Goal: Transaction & Acquisition: Purchase product/service

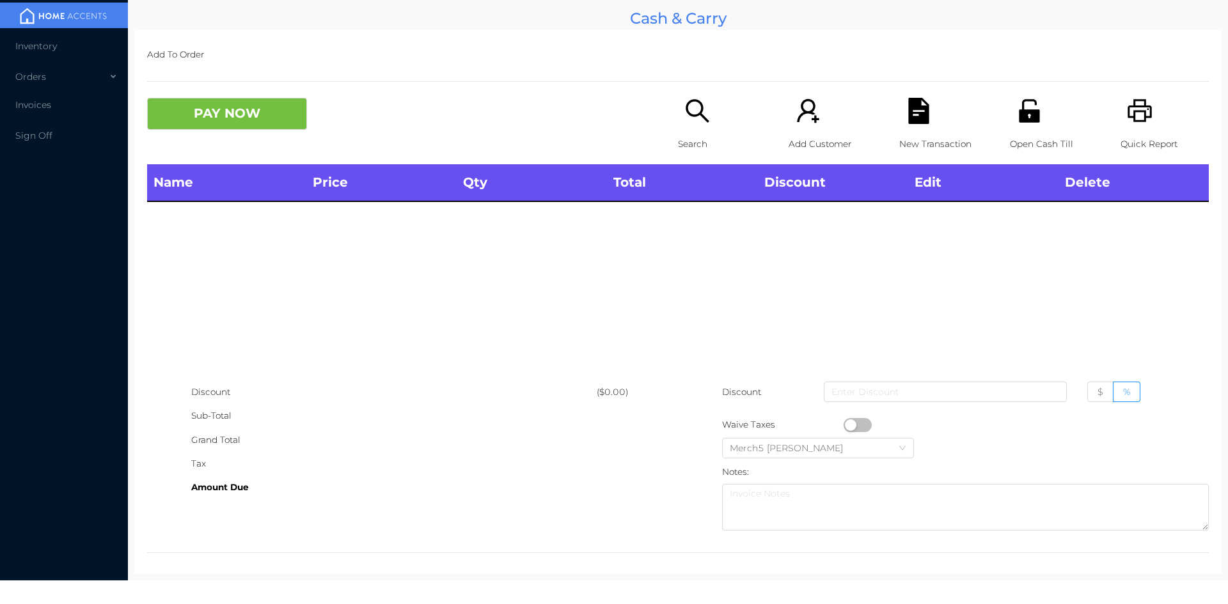
click at [1030, 108] on icon "icon: unlock" at bounding box center [1029, 111] width 26 height 26
click at [710, 107] on div "Search" at bounding box center [722, 131] width 88 height 67
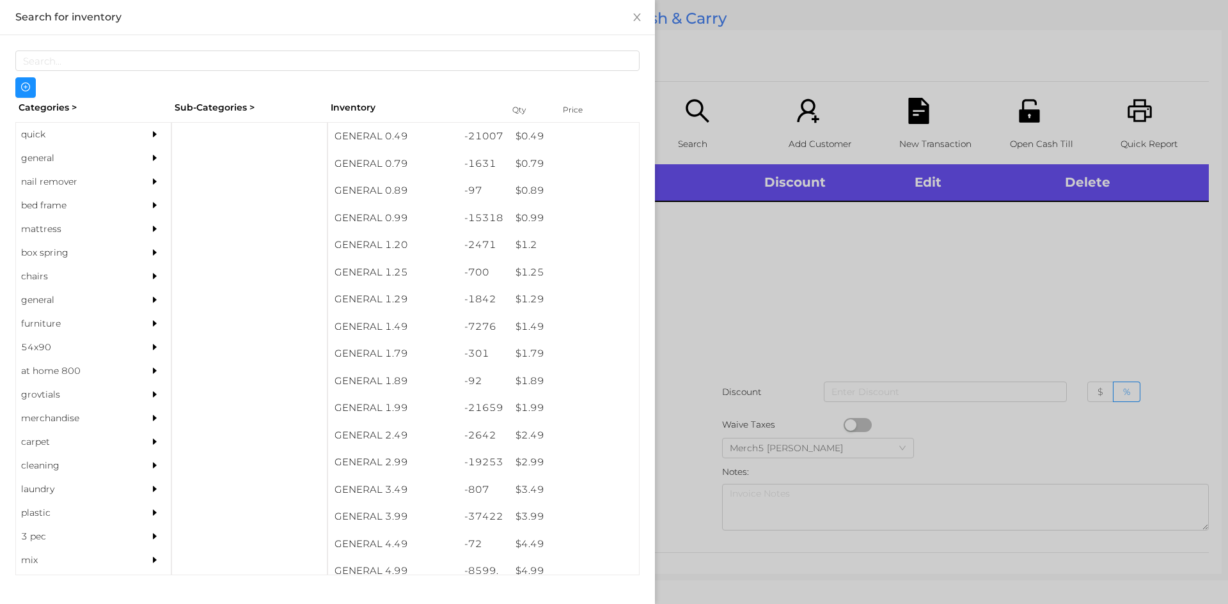
click at [162, 156] on div "quick general nail remover bed frame mattress box spring chairs general furnitu…" at bounding box center [93, 348] width 156 height 453
click at [129, 159] on div "general" at bounding box center [93, 158] width 155 height 24
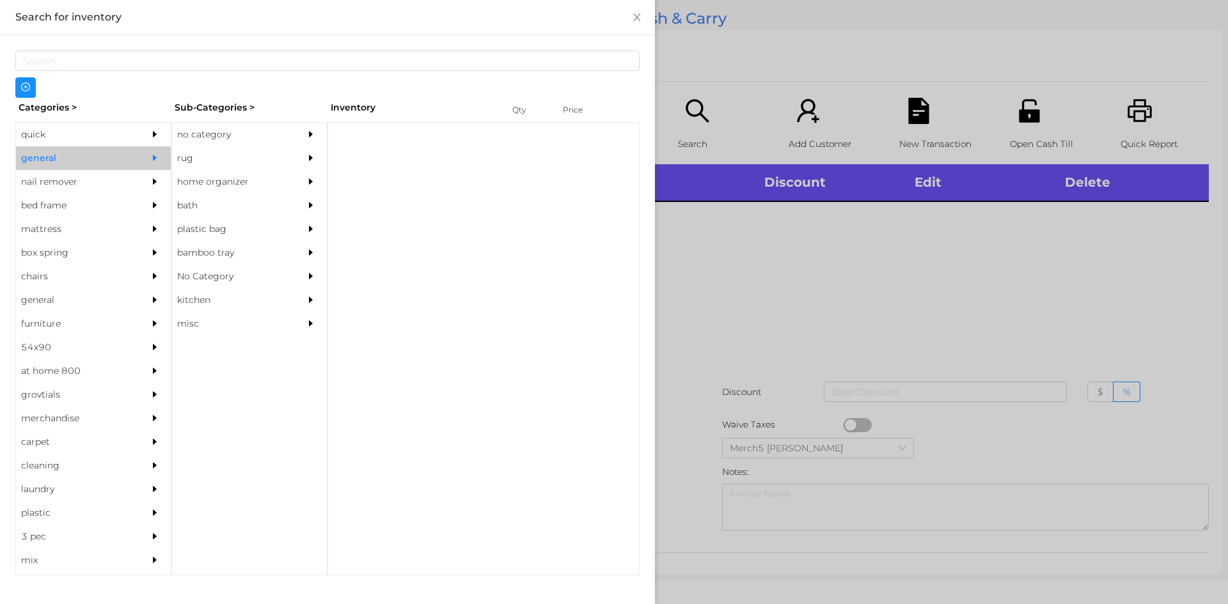
click at [263, 136] on div "no category" at bounding box center [230, 135] width 116 height 24
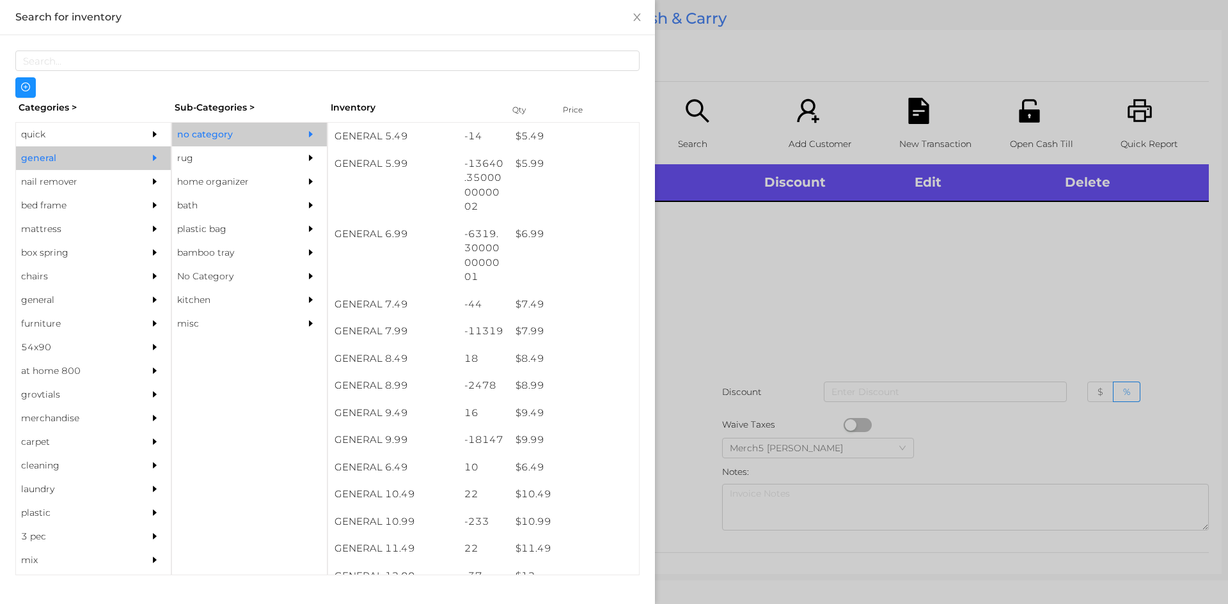
scroll to position [576, 0]
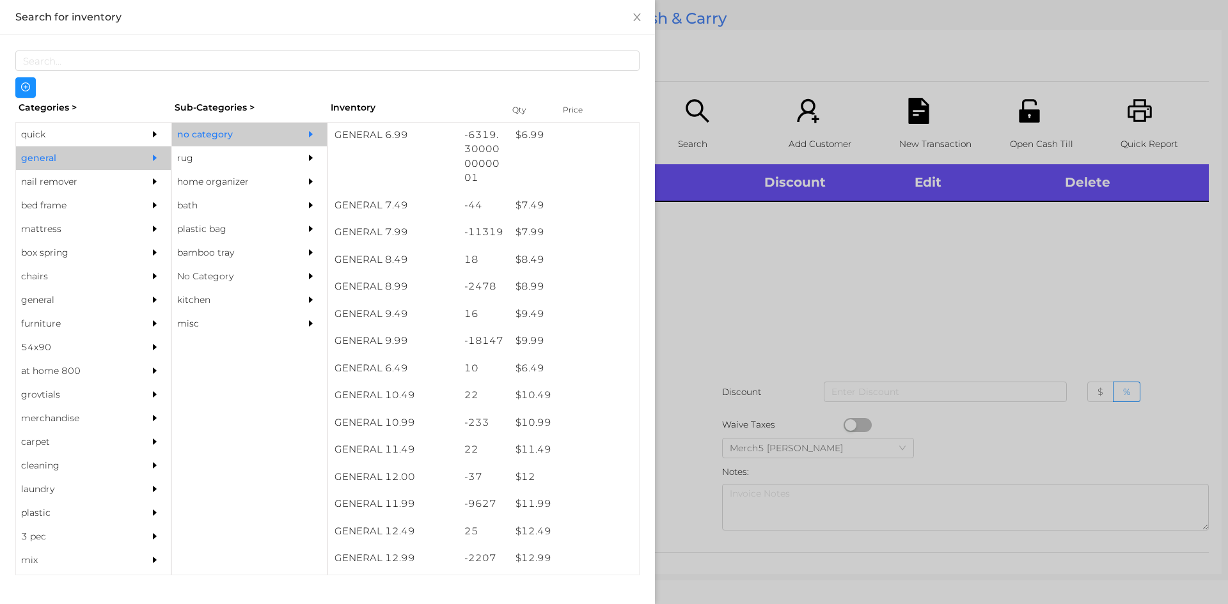
click at [969, 272] on div at bounding box center [614, 302] width 1228 height 604
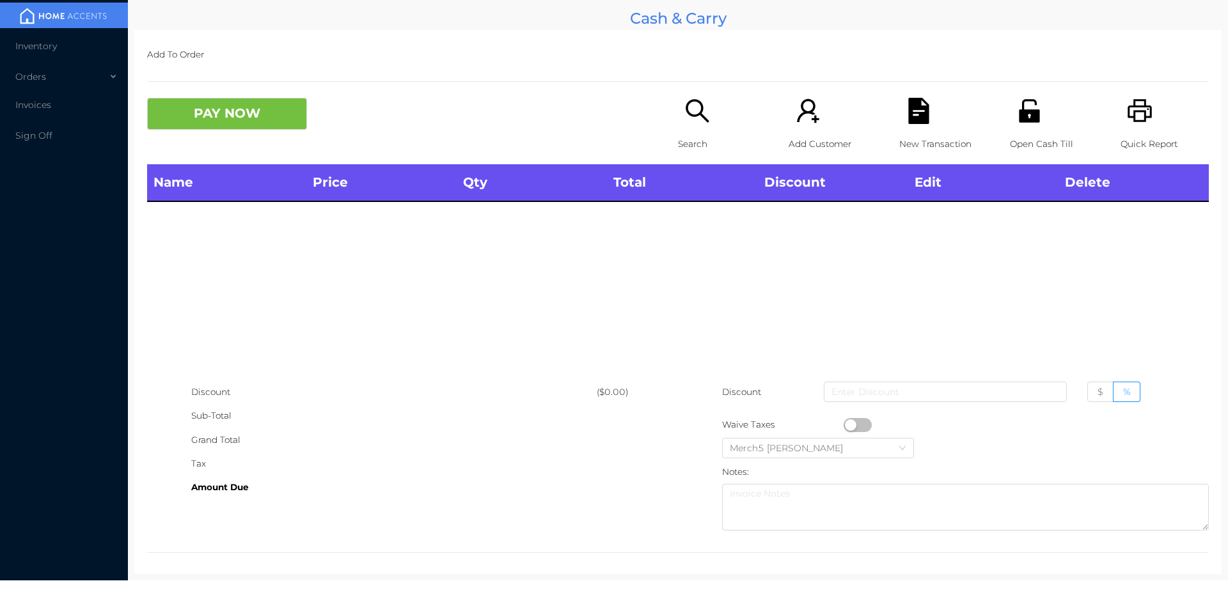
click at [715, 132] on p "Search" at bounding box center [722, 144] width 88 height 24
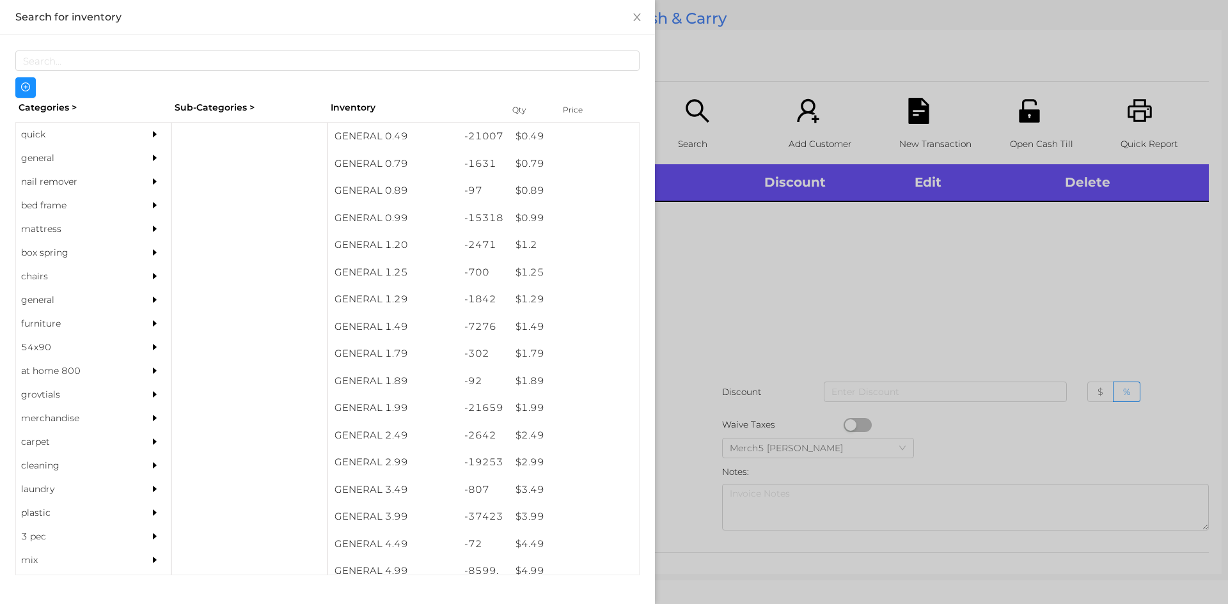
drag, startPoint x: 156, startPoint y: 152, endPoint x: 170, endPoint y: 155, distance: 14.4
click at [157, 152] on div at bounding box center [158, 158] width 26 height 24
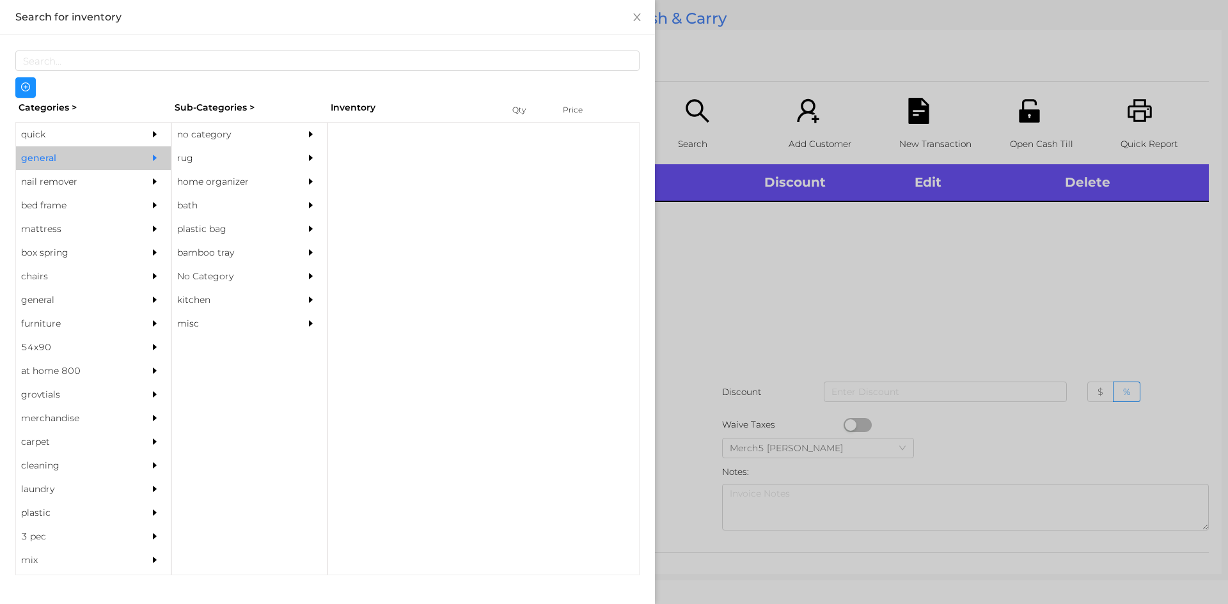
click at [258, 145] on div "no category" at bounding box center [230, 135] width 116 height 24
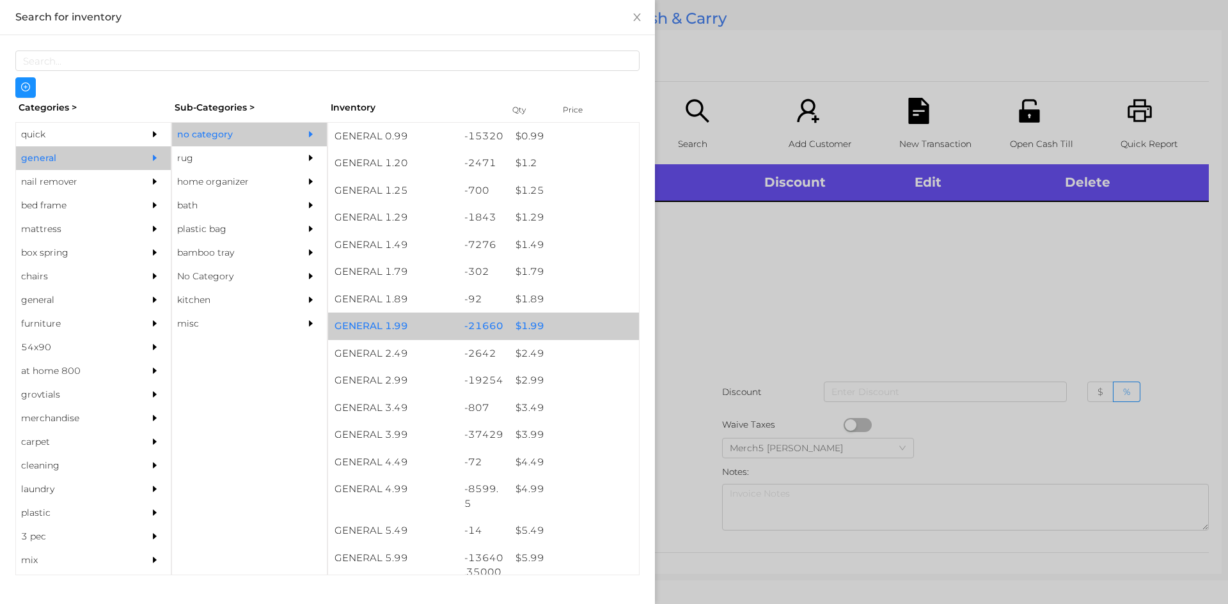
scroll to position [192, 0]
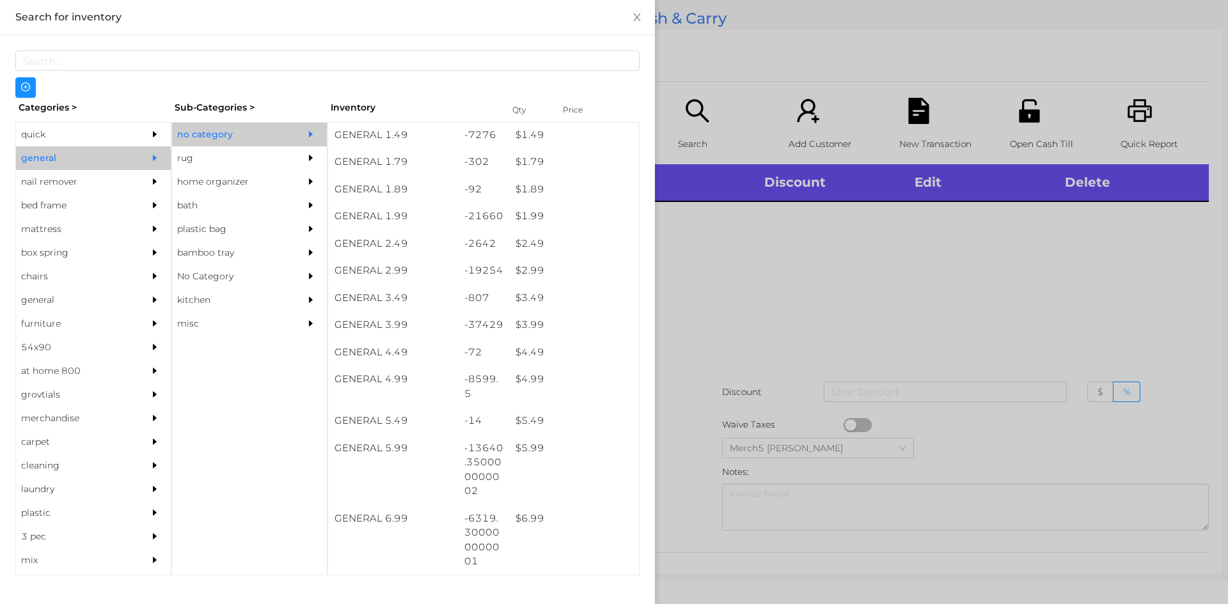
click at [764, 250] on div at bounding box center [614, 302] width 1228 height 604
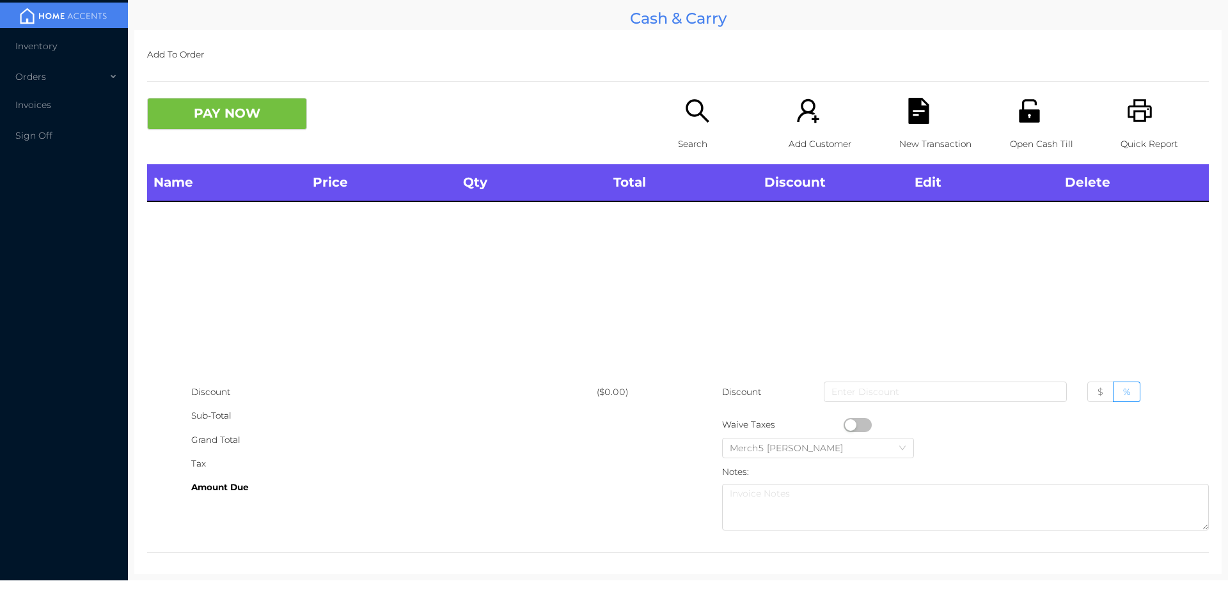
click at [671, 116] on div "PAY NOW" at bounding box center [412, 114] width 531 height 32
click at [703, 111] on icon "icon: search" at bounding box center [697, 111] width 26 height 26
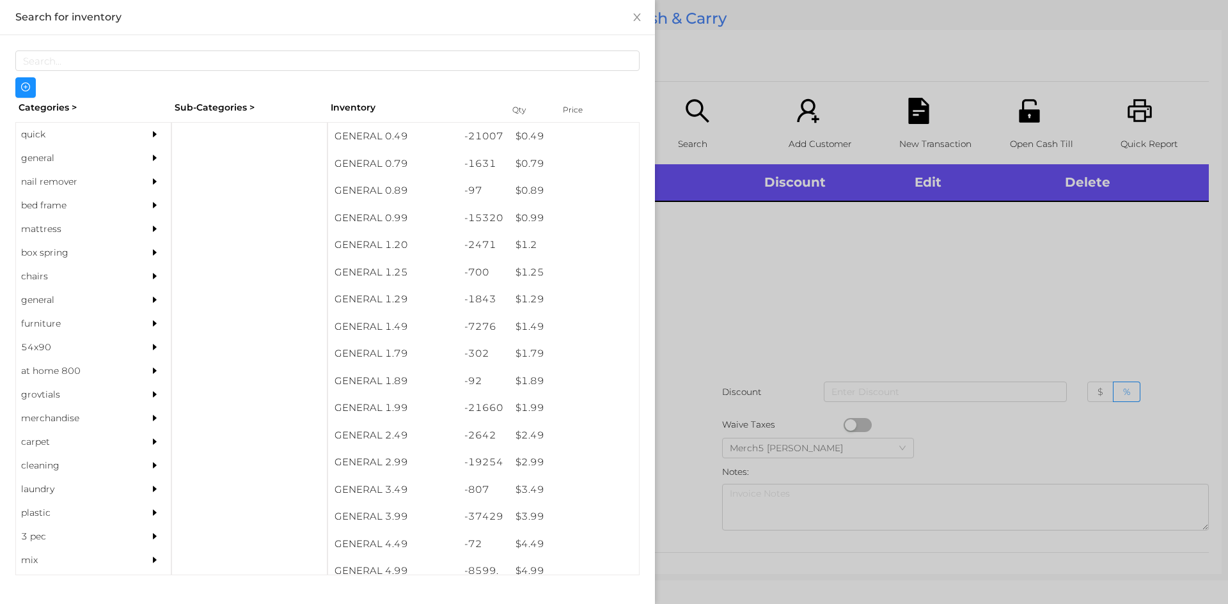
click at [145, 162] on div at bounding box center [158, 158] width 26 height 24
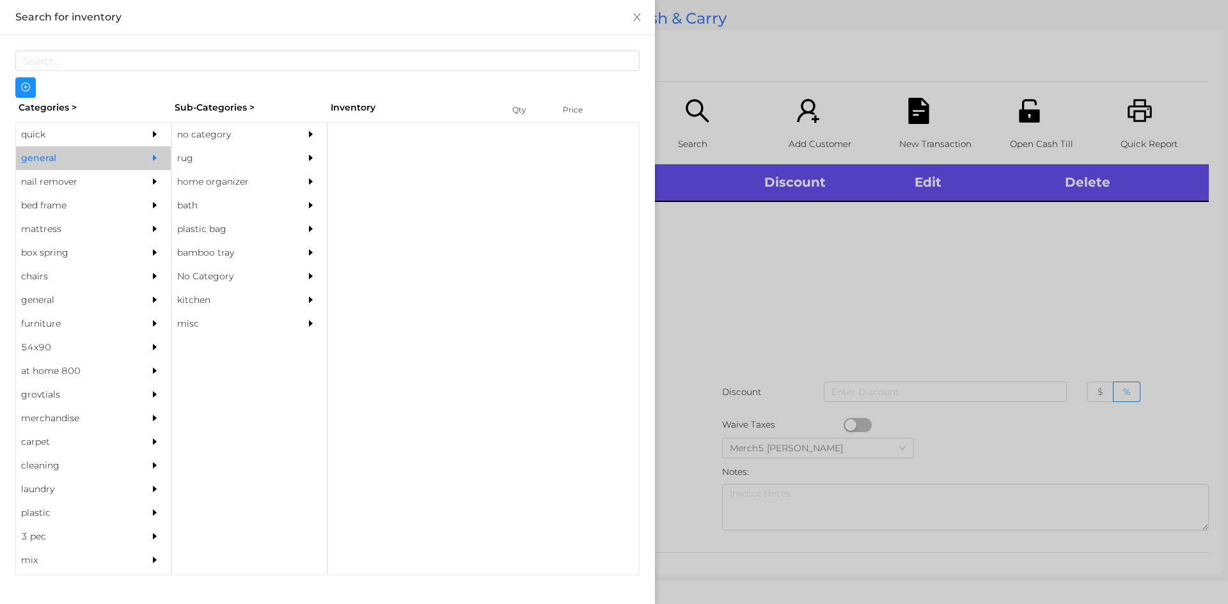
click at [244, 143] on div "no category" at bounding box center [230, 135] width 116 height 24
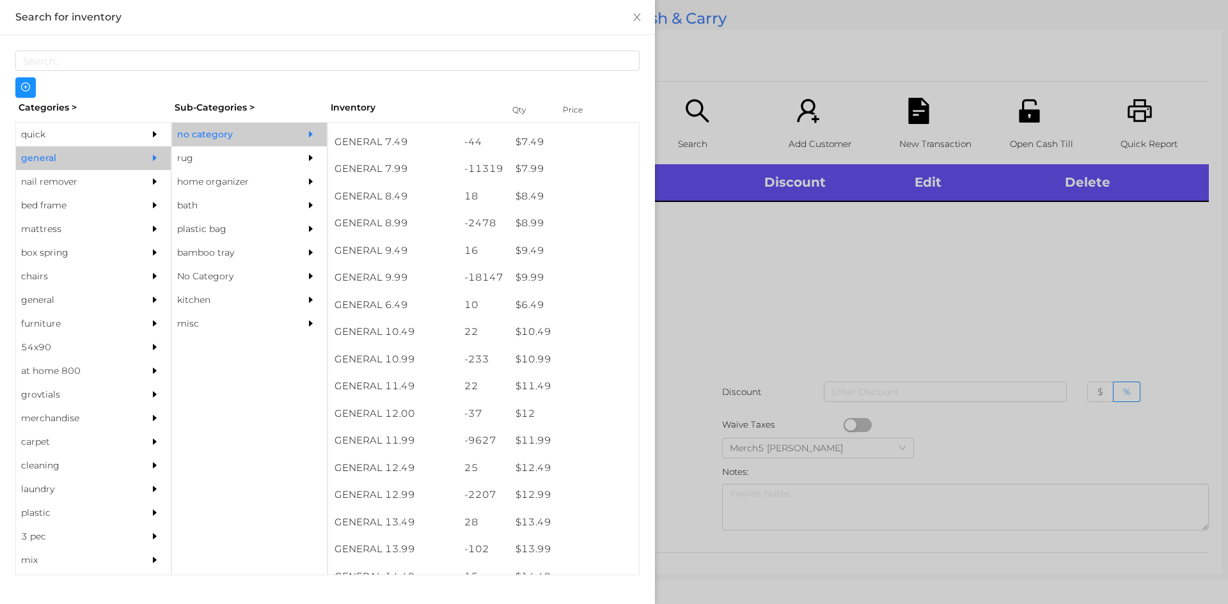
scroll to position [639, 0]
click at [779, 309] on div at bounding box center [614, 302] width 1228 height 604
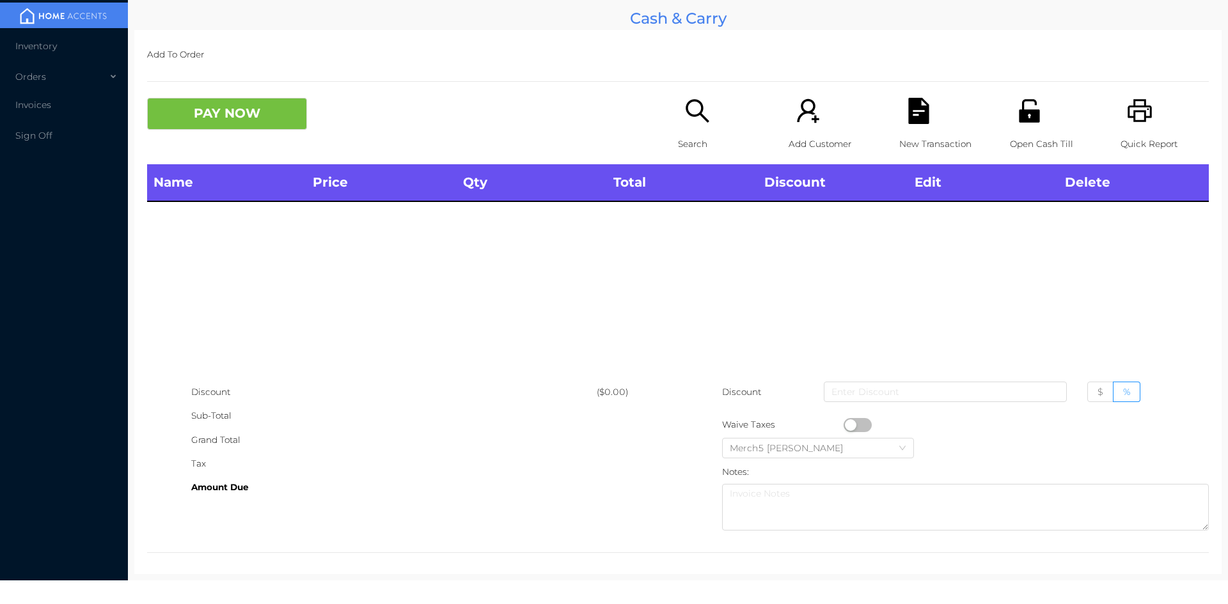
click at [709, 117] on div "Search" at bounding box center [722, 131] width 88 height 67
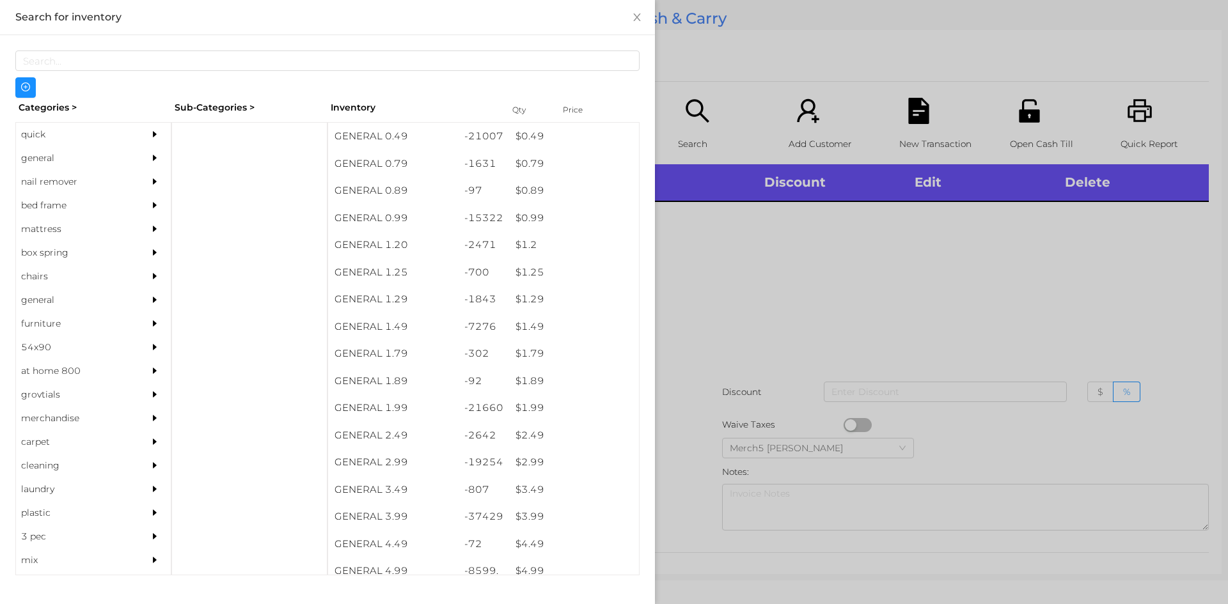
click at [136, 146] on div "general" at bounding box center [93, 158] width 155 height 24
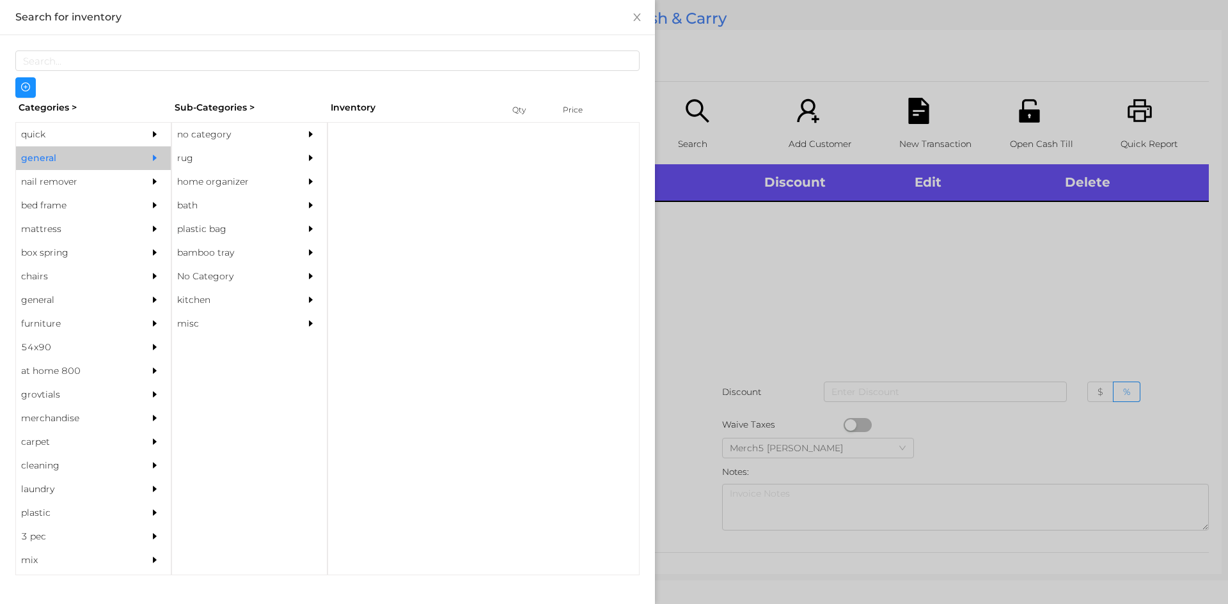
click at [260, 127] on div "no category" at bounding box center [230, 135] width 116 height 24
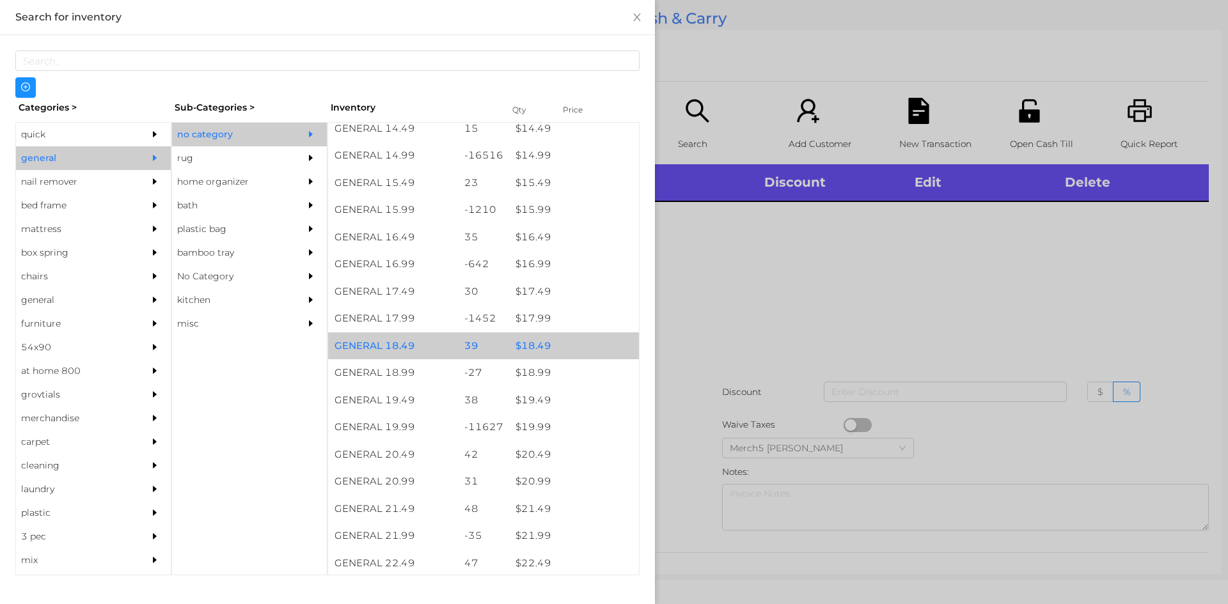
scroll to position [1471, 0]
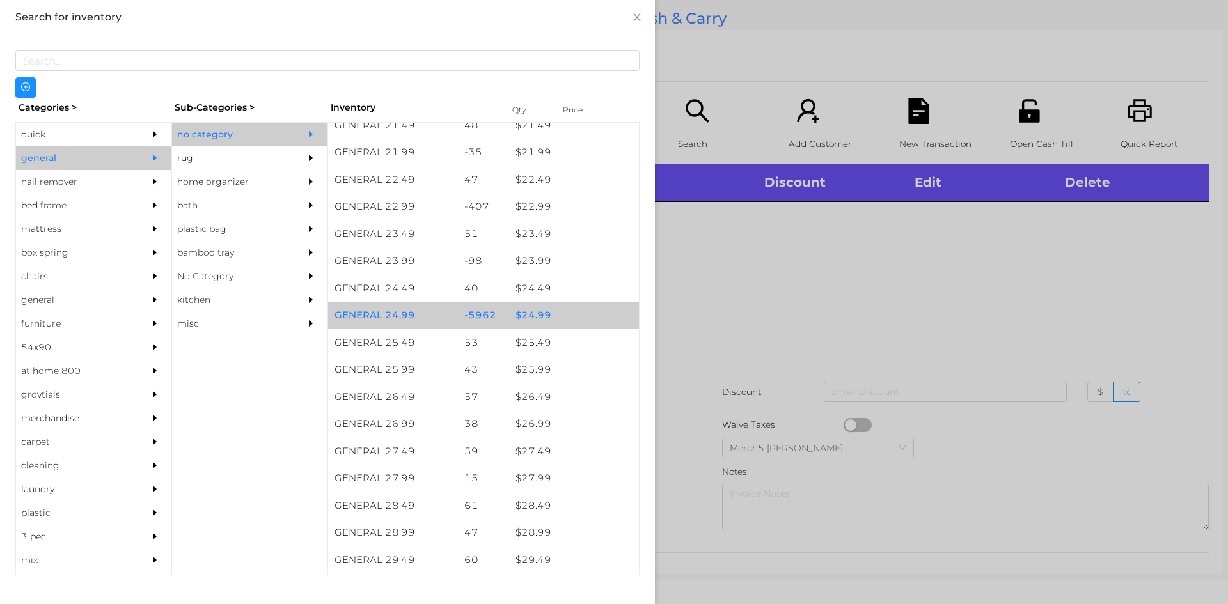
click at [572, 320] on div "$ 24.99" at bounding box center [574, 315] width 130 height 27
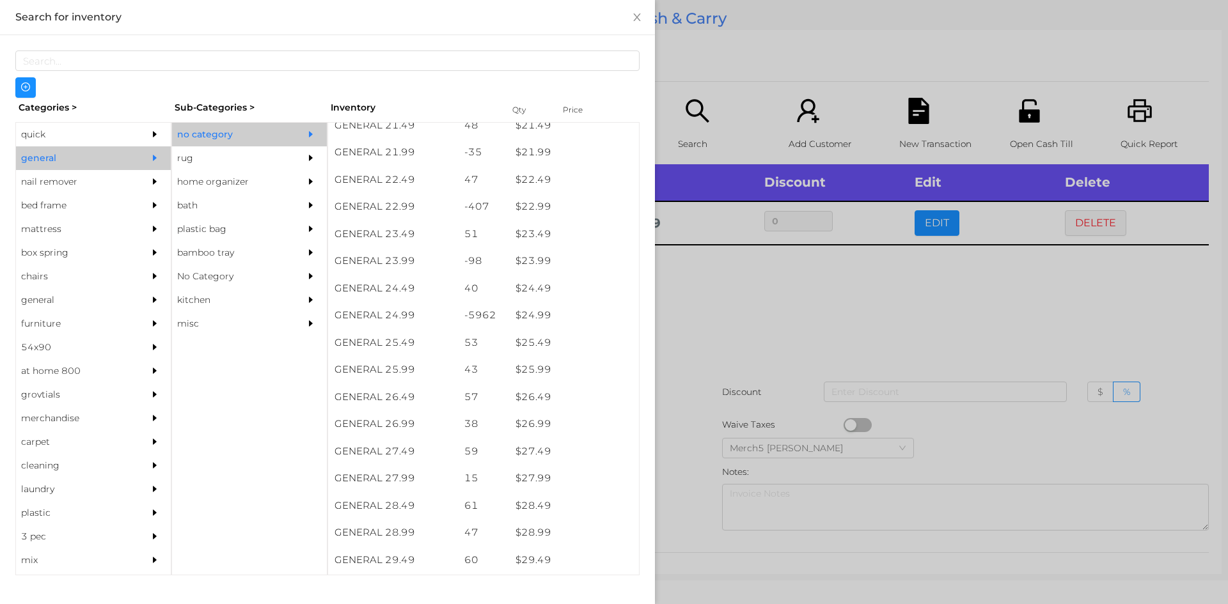
click at [735, 328] on div at bounding box center [614, 302] width 1228 height 604
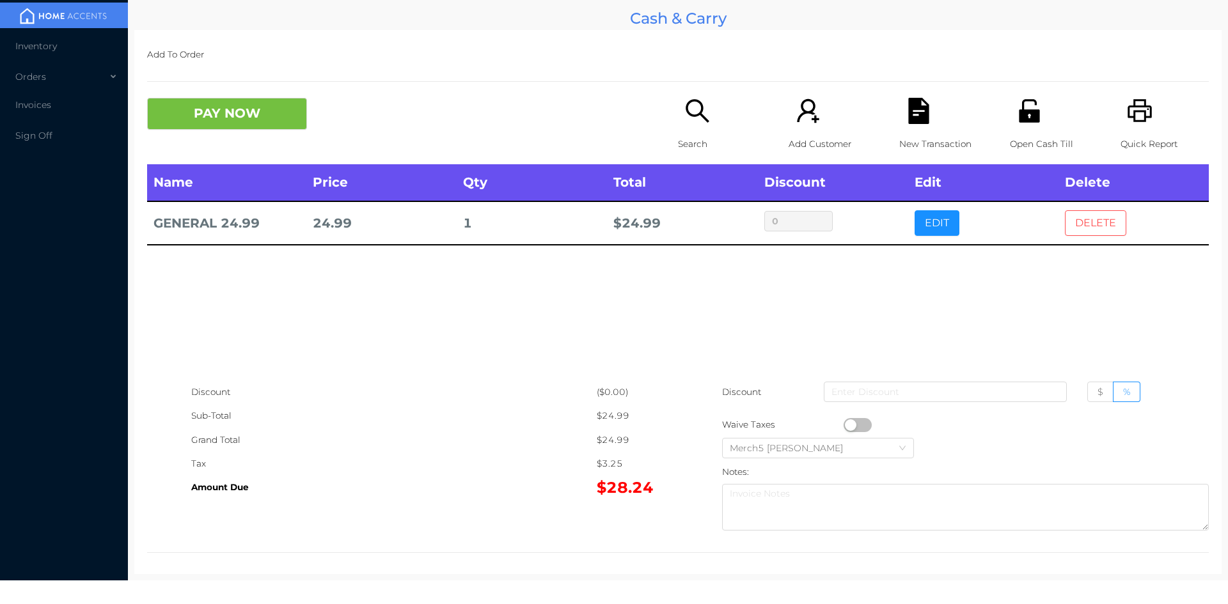
click at [1099, 227] on button "DELETE" at bounding box center [1095, 223] width 61 height 26
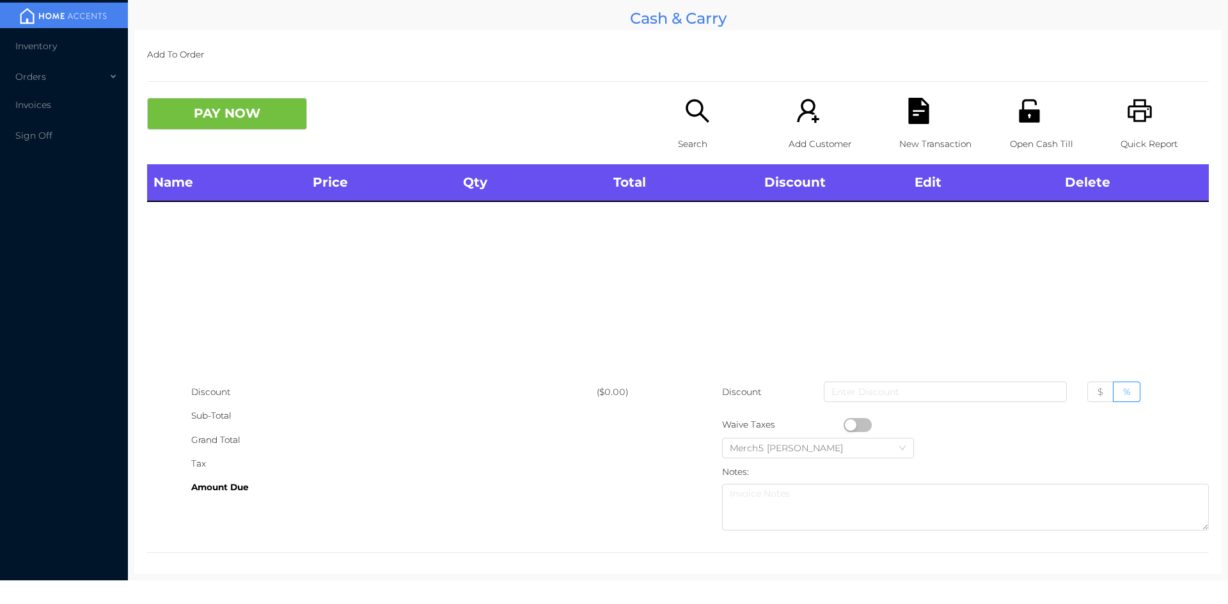
click at [682, 125] on div "Search" at bounding box center [722, 131] width 88 height 67
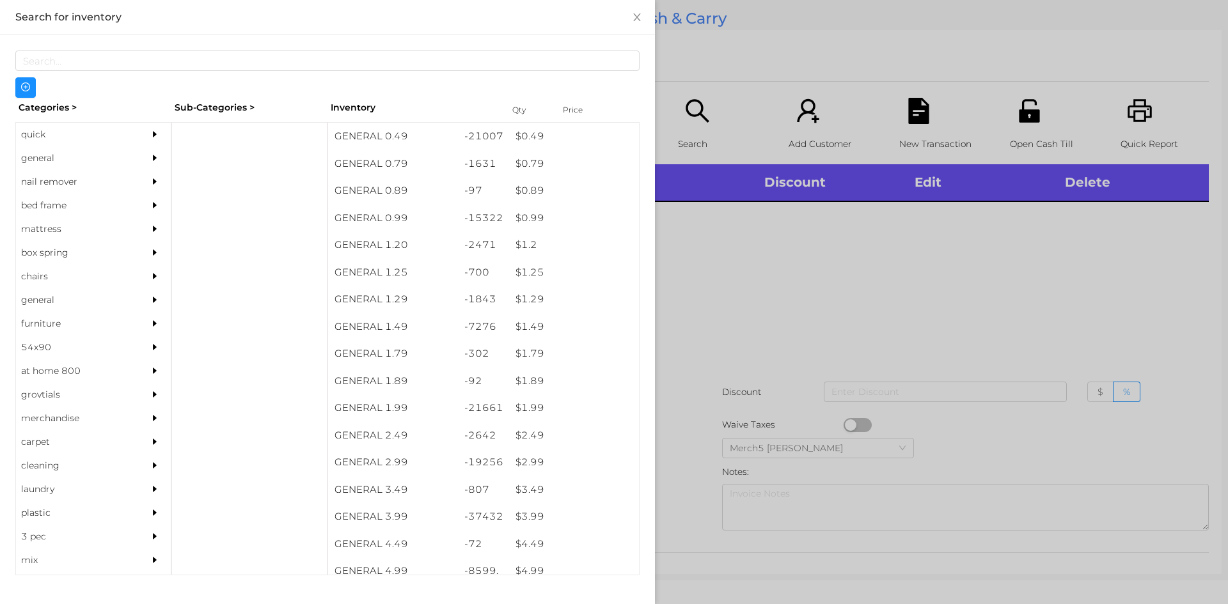
click at [843, 321] on div at bounding box center [614, 302] width 1228 height 604
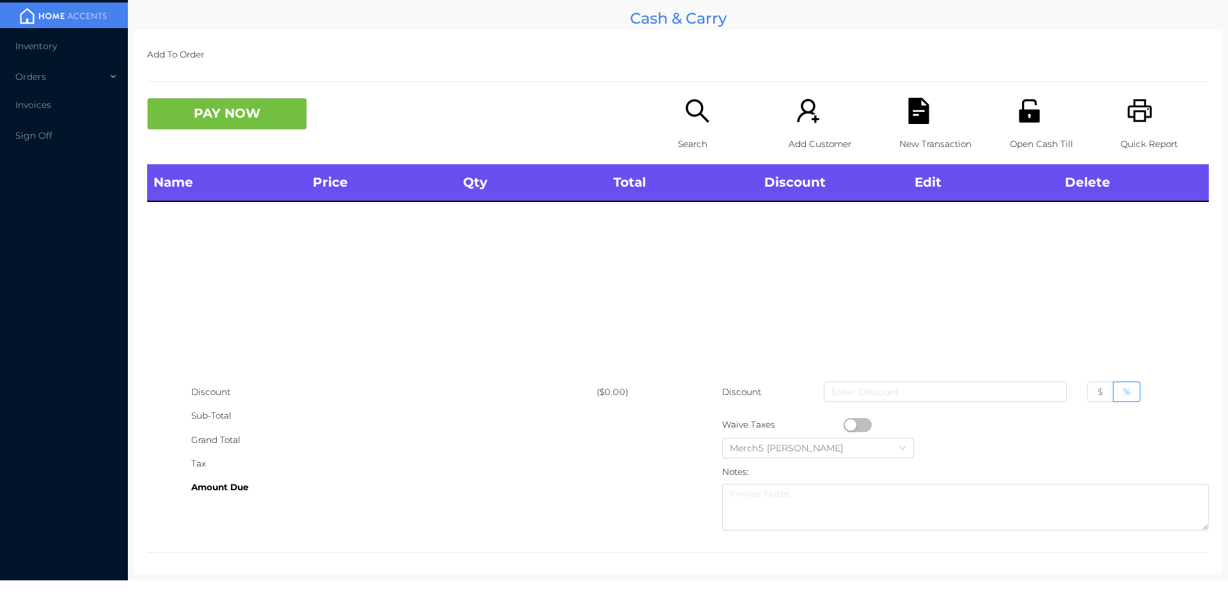
click at [710, 114] on div "Search" at bounding box center [722, 131] width 88 height 67
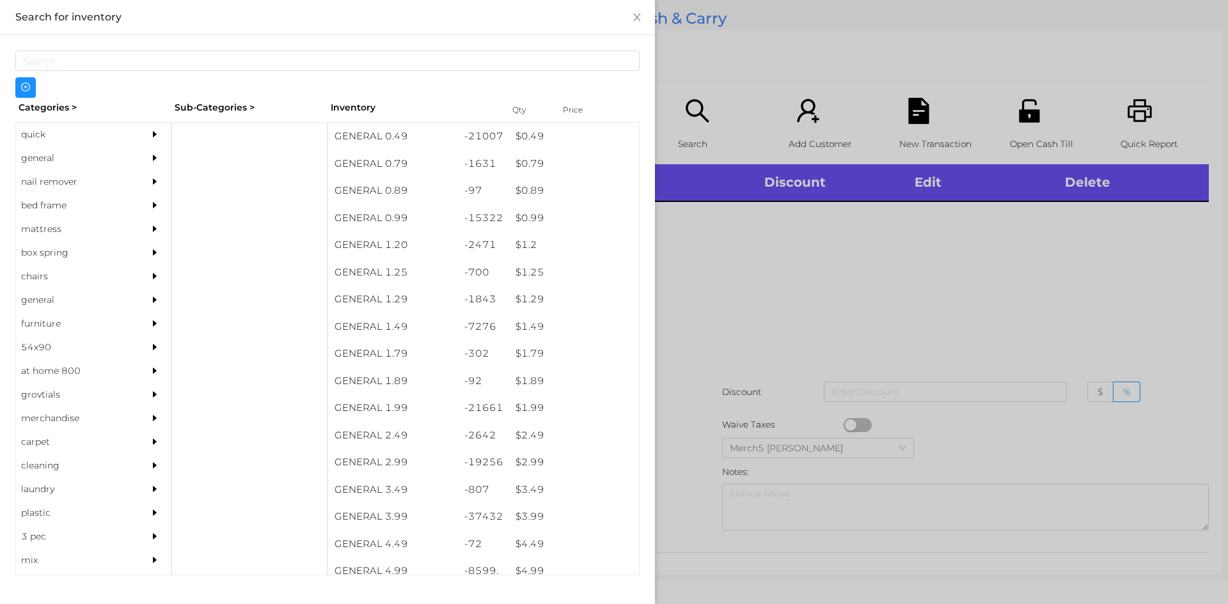
drag, startPoint x: 82, startPoint y: 150, endPoint x: 141, endPoint y: 159, distance: 59.5
click at [84, 150] on div "general" at bounding box center [74, 158] width 116 height 24
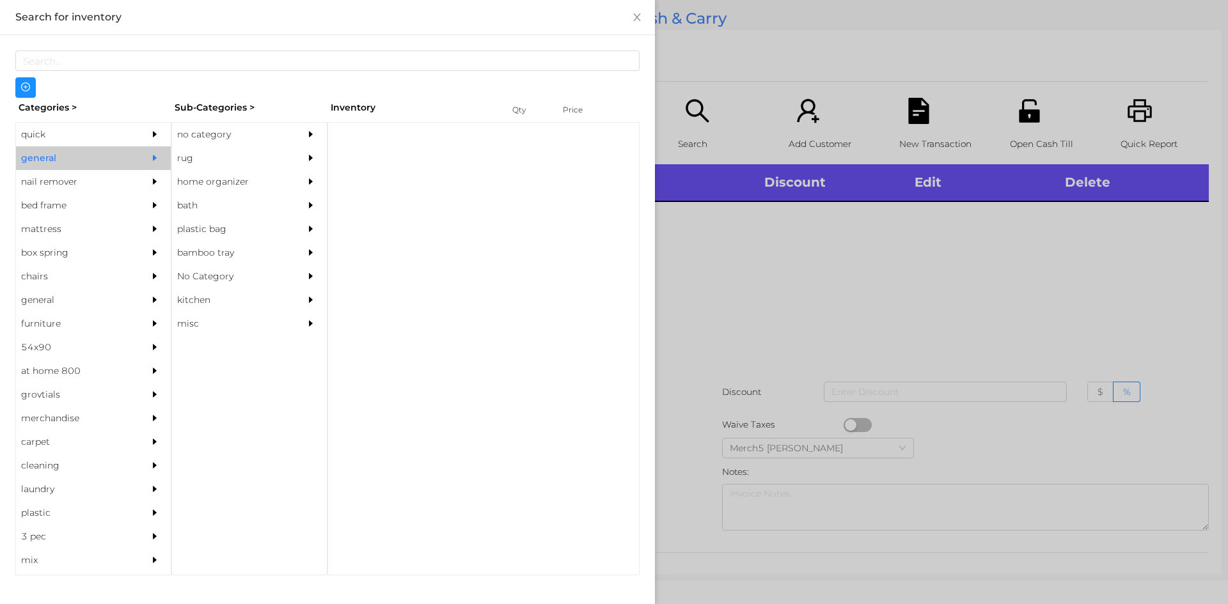
click at [263, 145] on div "no category" at bounding box center [230, 135] width 116 height 24
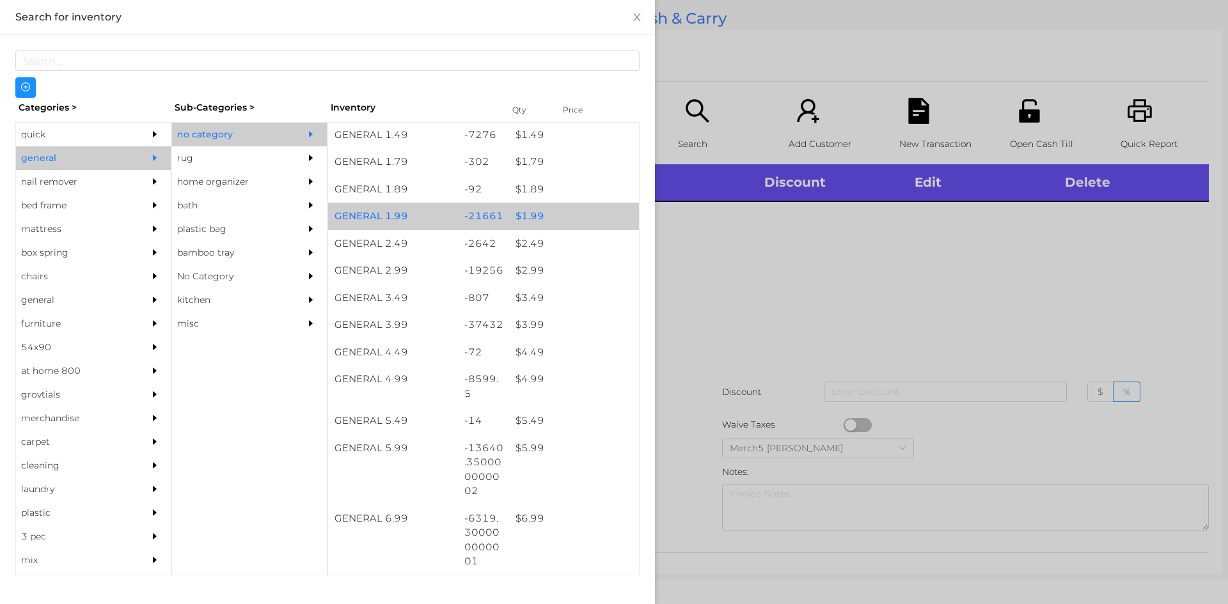
scroll to position [384, 0]
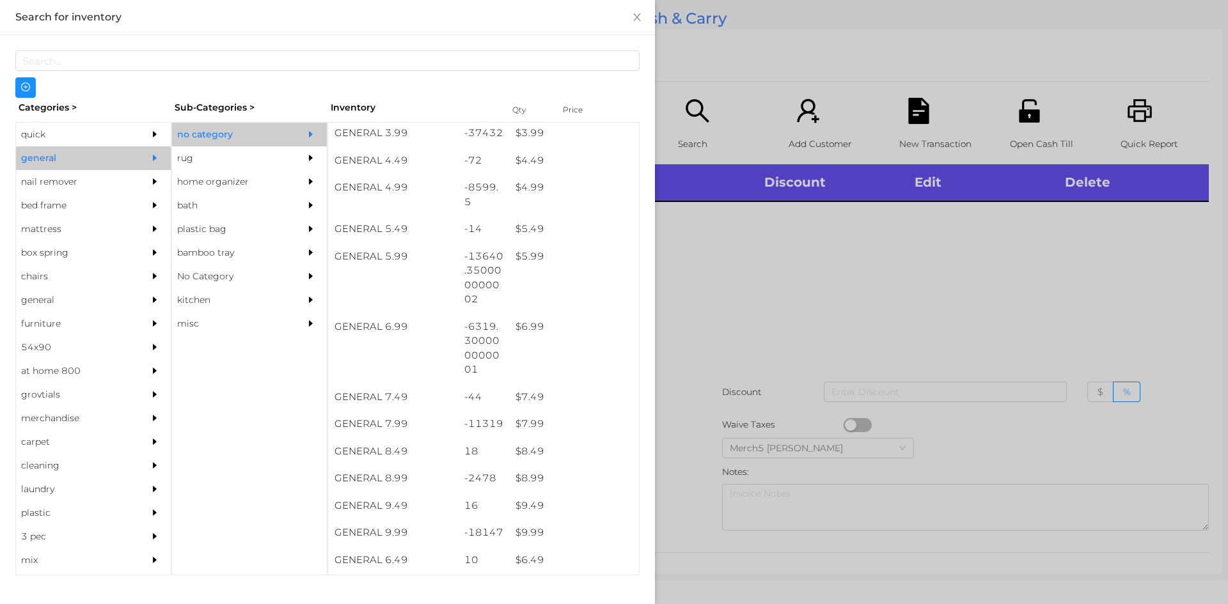
click at [778, 265] on div at bounding box center [614, 302] width 1228 height 604
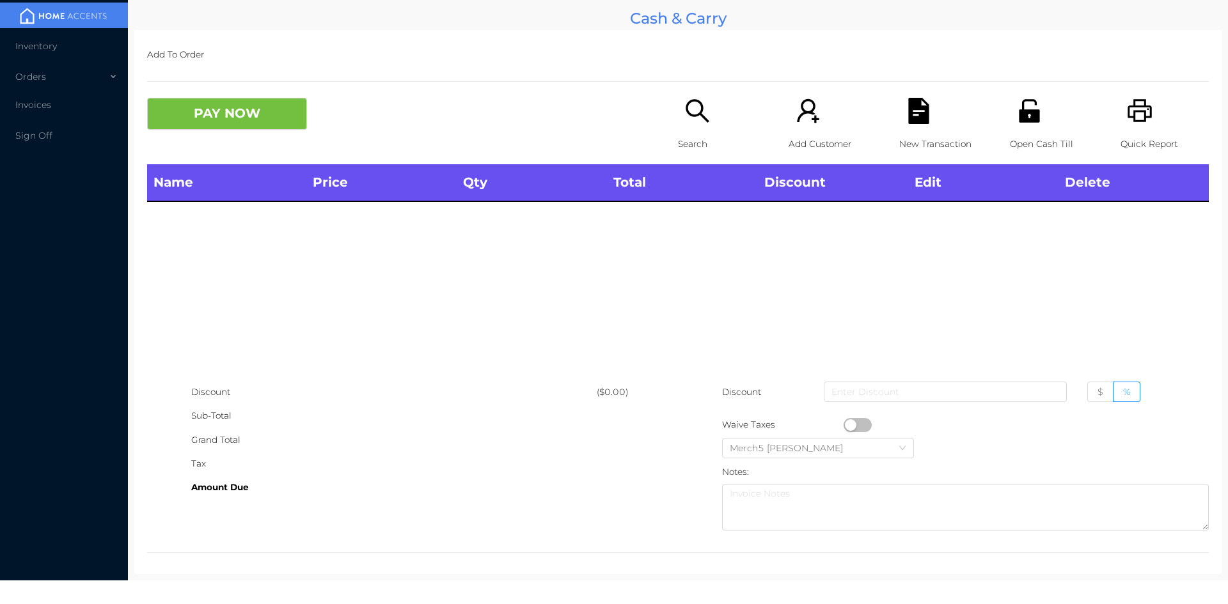
click at [729, 116] on div "Search" at bounding box center [722, 131] width 88 height 67
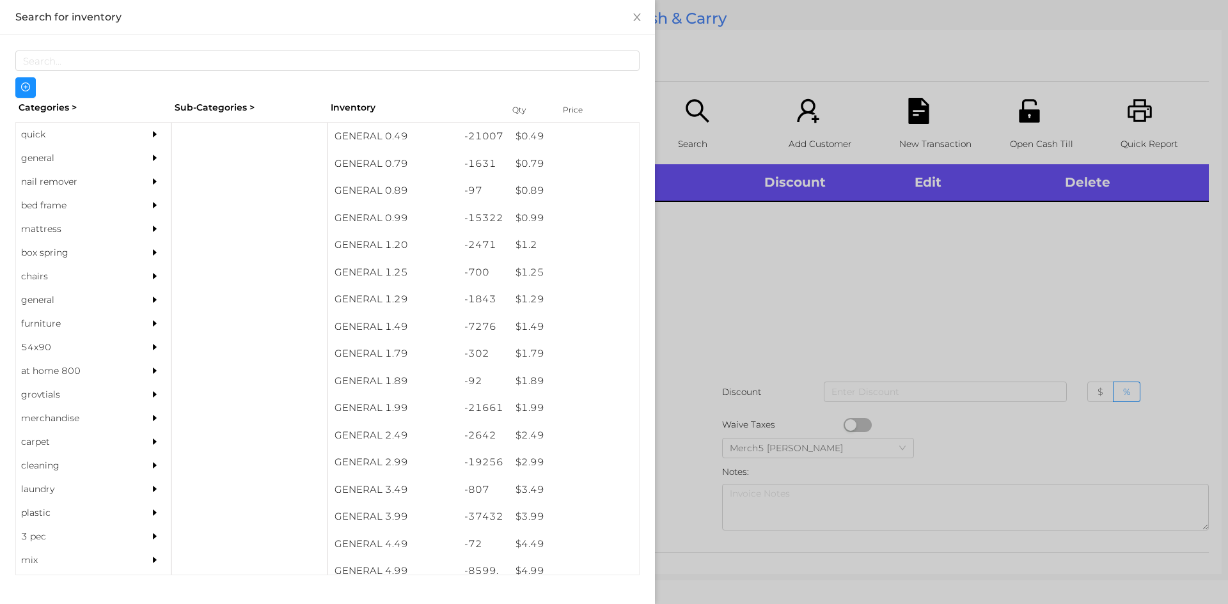
click at [157, 155] on div at bounding box center [158, 158] width 26 height 24
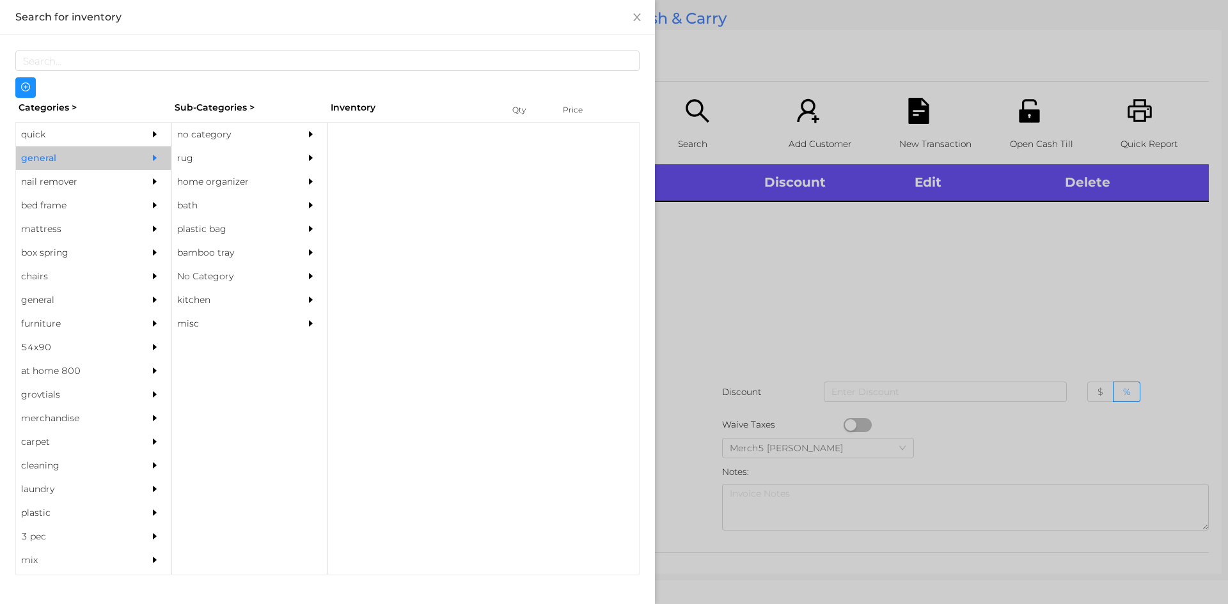
click at [247, 136] on div "no category" at bounding box center [230, 135] width 116 height 24
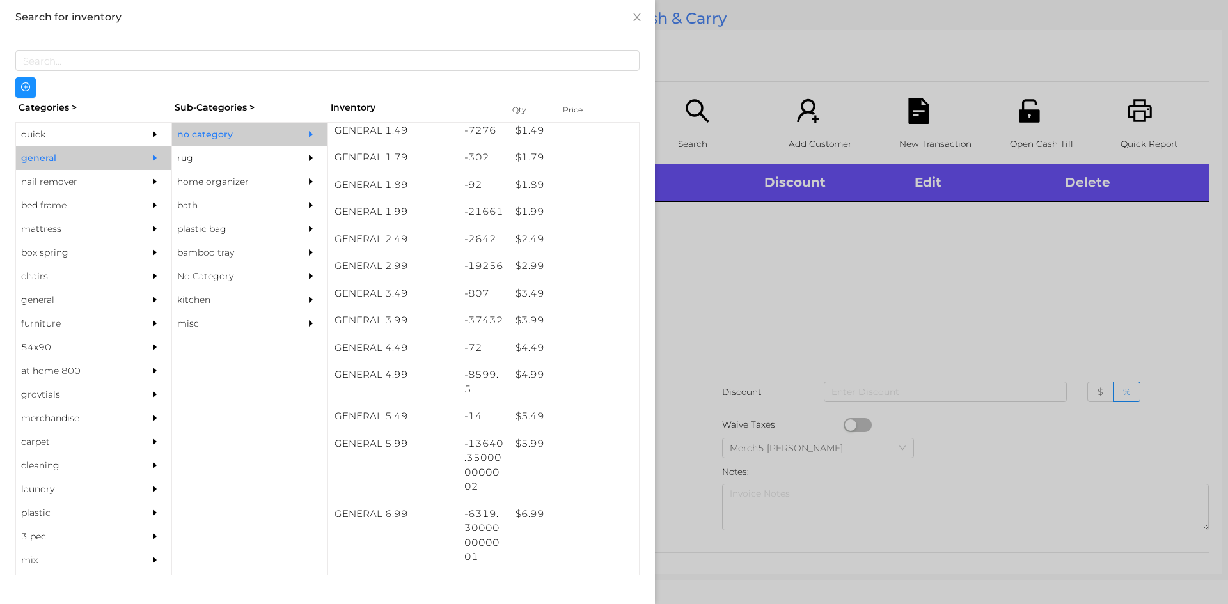
scroll to position [256, 0]
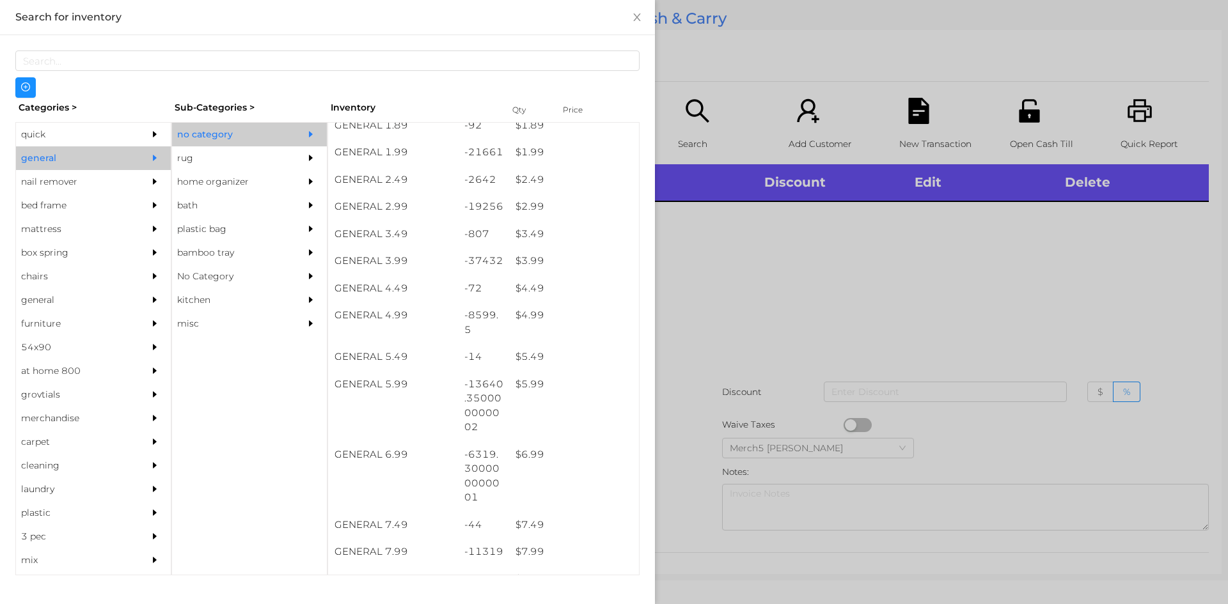
click at [788, 312] on div at bounding box center [614, 302] width 1228 height 604
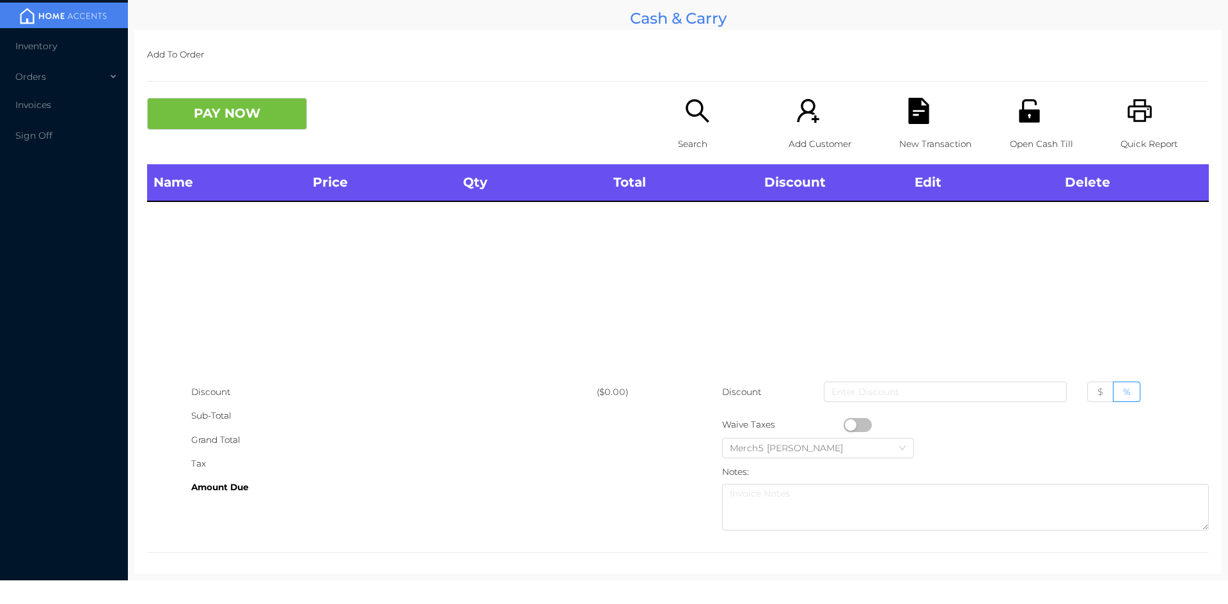
click at [701, 125] on div "Search" at bounding box center [722, 131] width 88 height 67
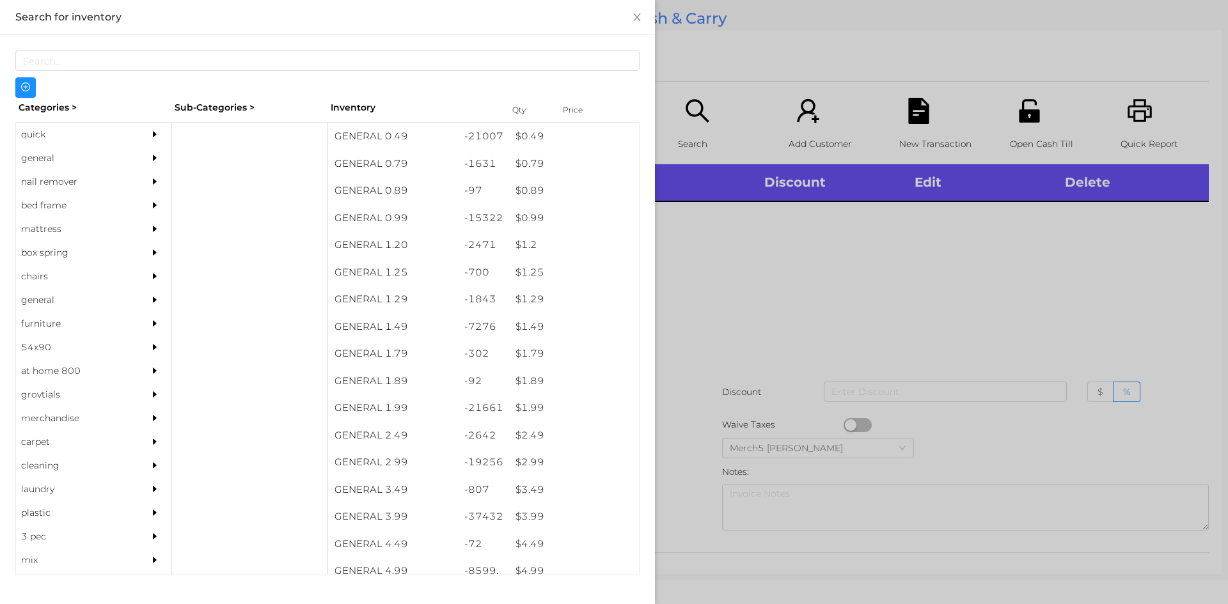
click at [123, 160] on div "general" at bounding box center [74, 158] width 116 height 24
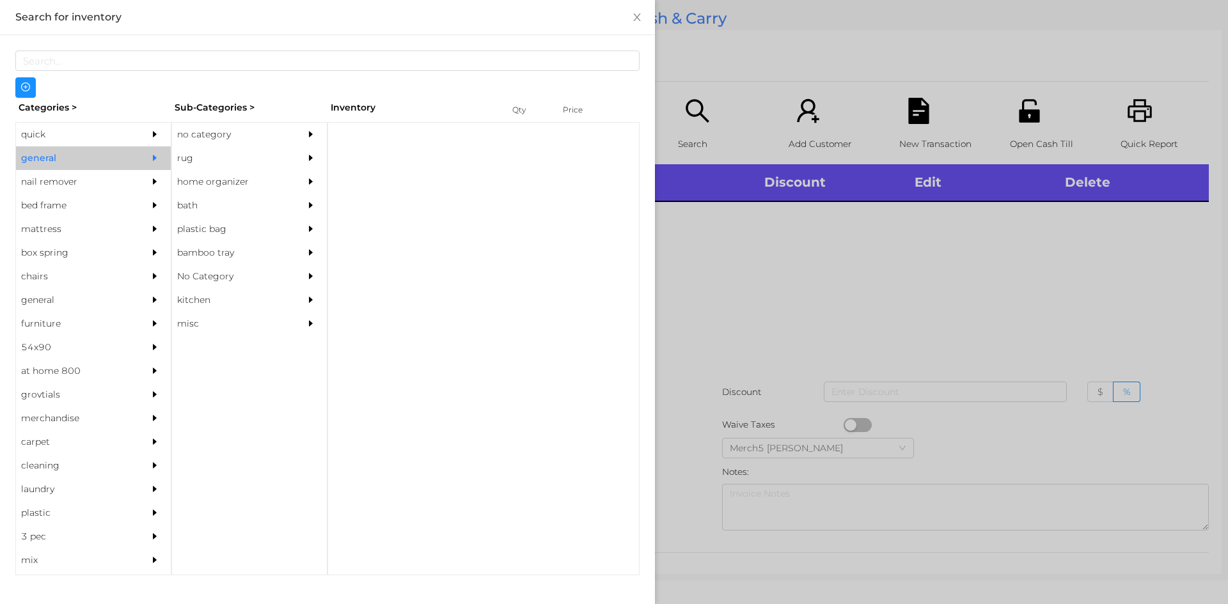
click at [226, 132] on div "no category" at bounding box center [230, 135] width 116 height 24
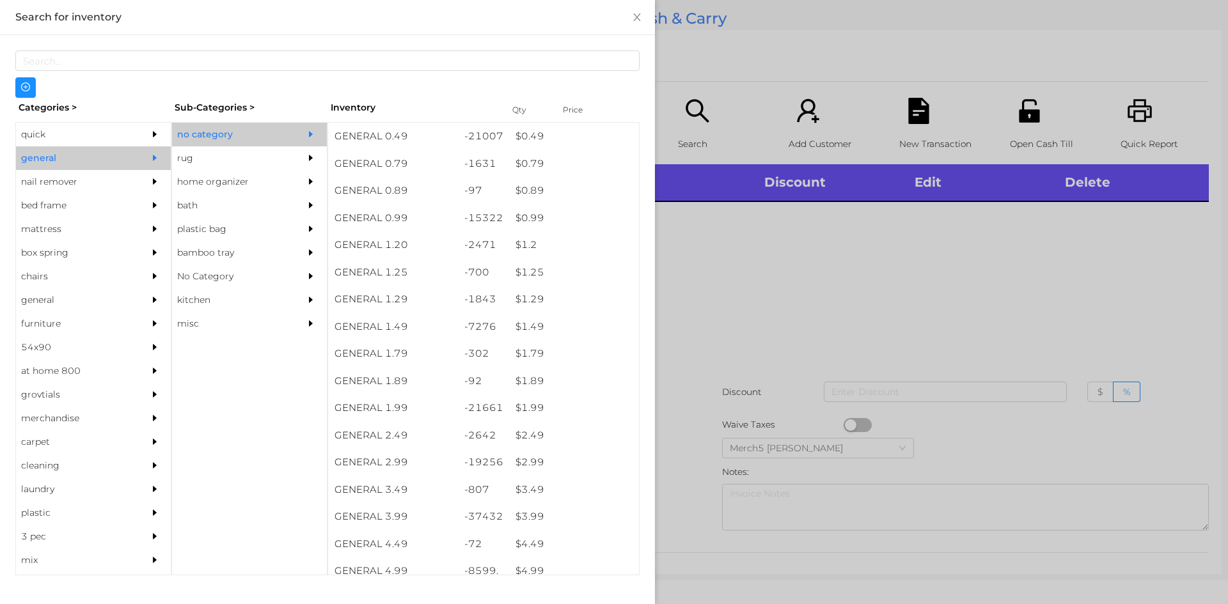
click at [134, 134] on div "quick" at bounding box center [93, 135] width 155 height 24
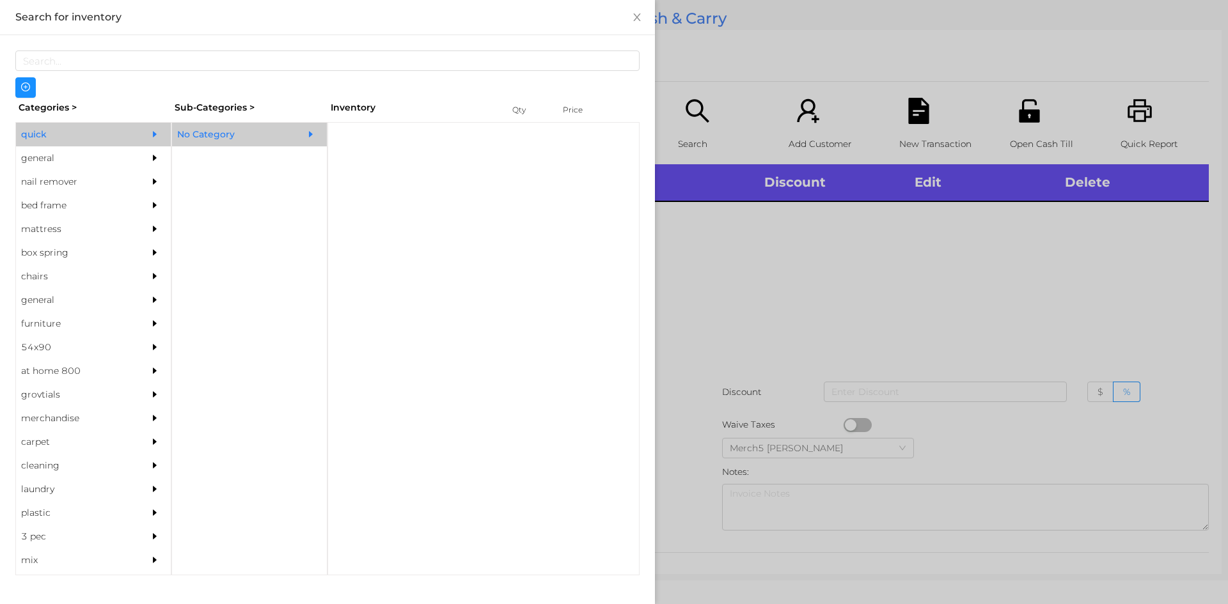
click at [243, 129] on div "No Category" at bounding box center [230, 135] width 116 height 24
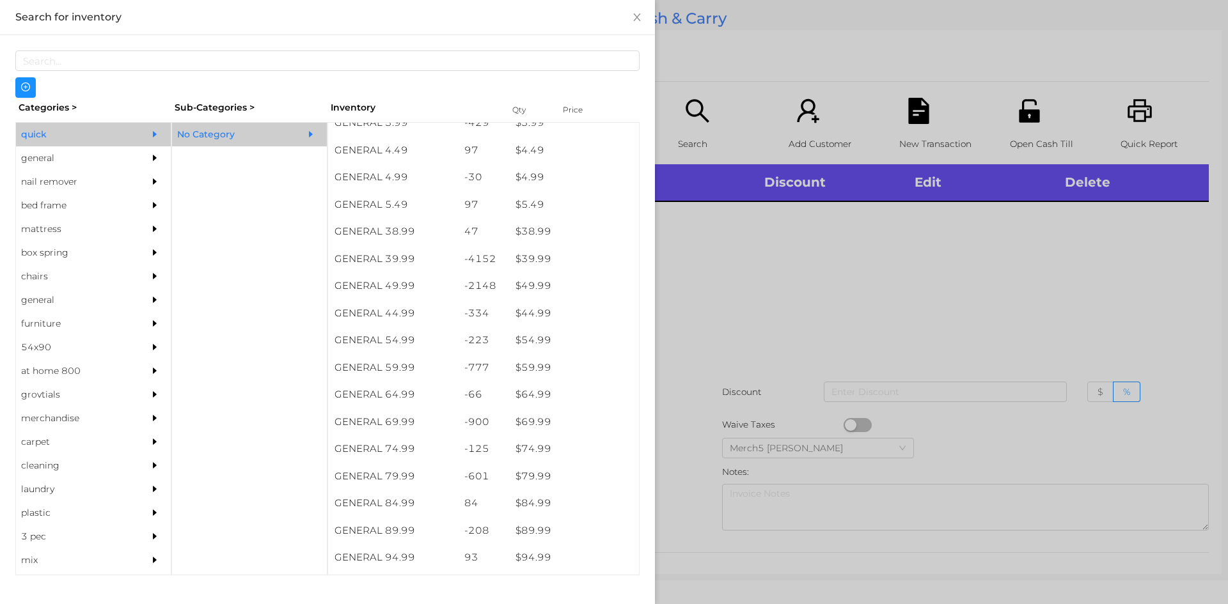
scroll to position [612, 0]
click at [591, 261] on div "$ 39.99" at bounding box center [574, 258] width 130 height 27
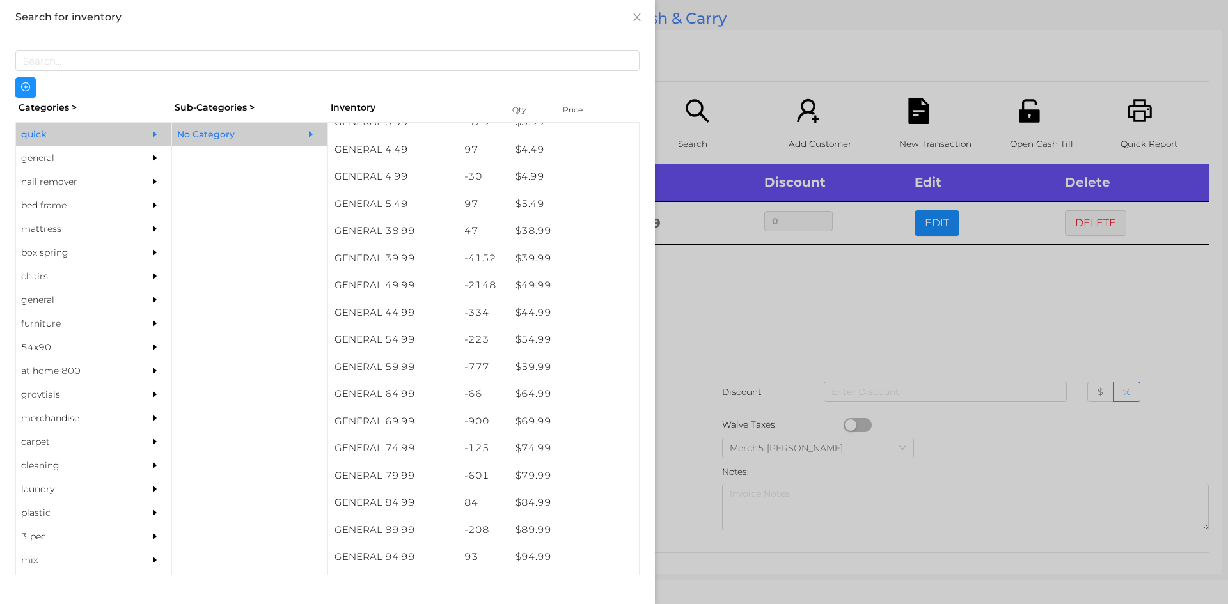
click at [803, 285] on div at bounding box center [614, 302] width 1228 height 604
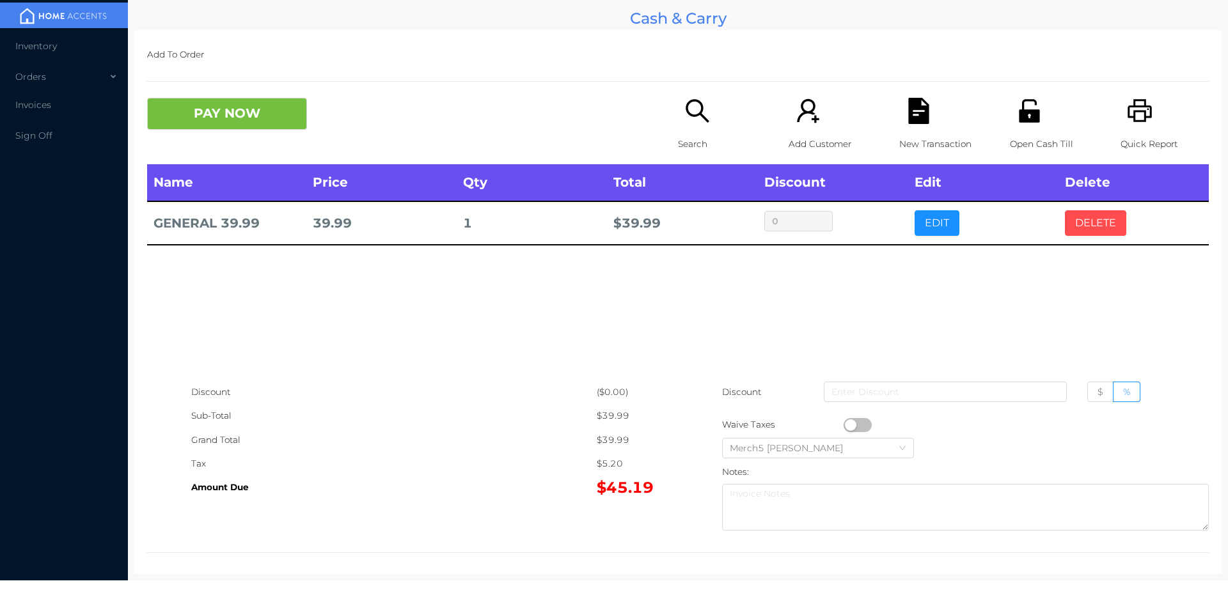
click at [1084, 230] on button "DELETE" at bounding box center [1095, 223] width 61 height 26
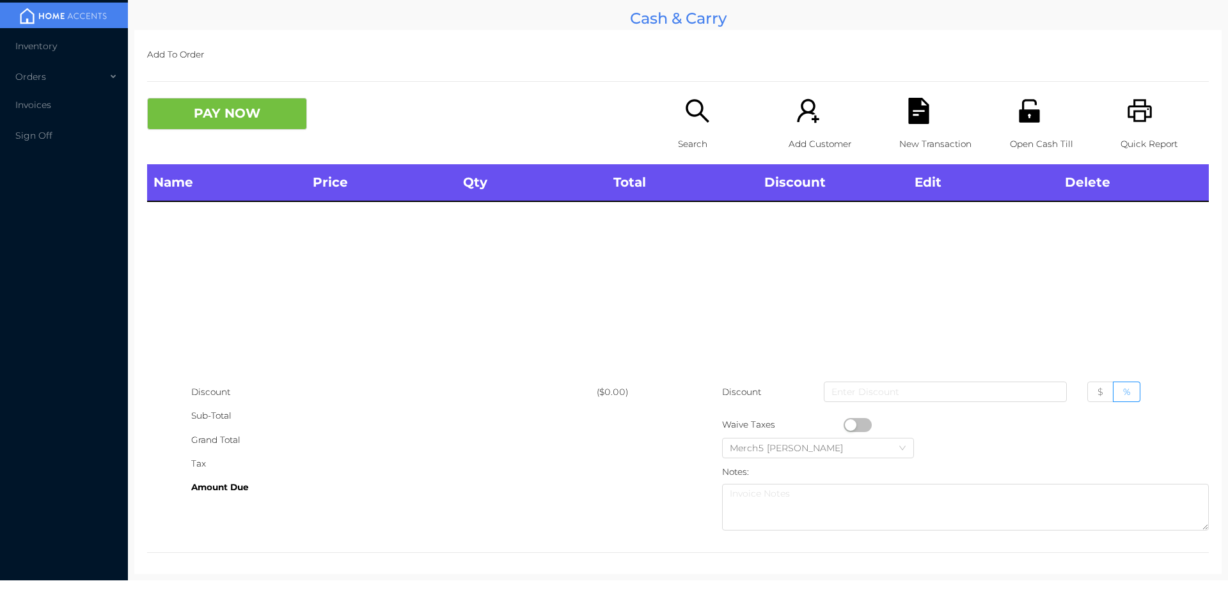
click at [689, 123] on icon "icon: search" at bounding box center [697, 111] width 26 height 26
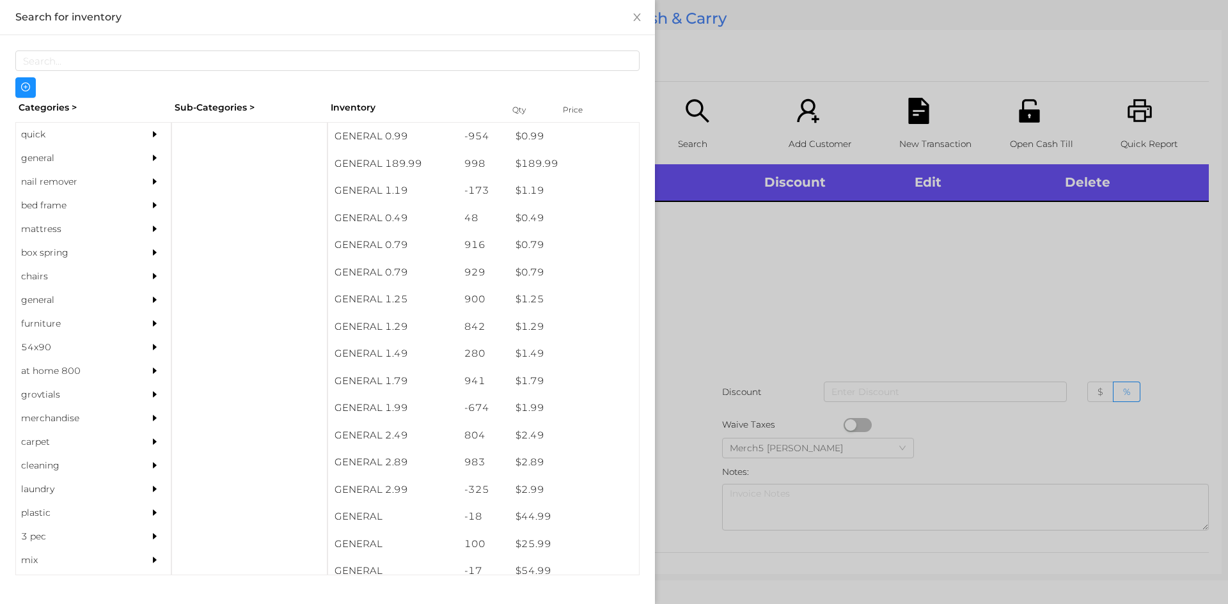
click at [130, 128] on div "quick" at bounding box center [93, 135] width 155 height 24
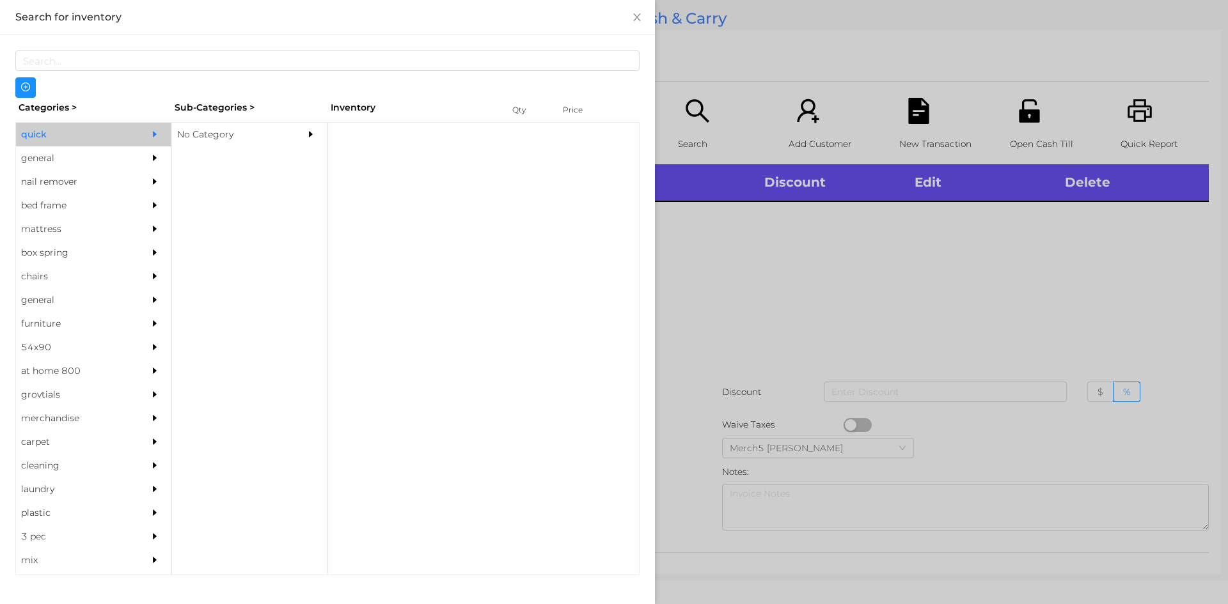
click at [219, 129] on div "No Category" at bounding box center [230, 135] width 116 height 24
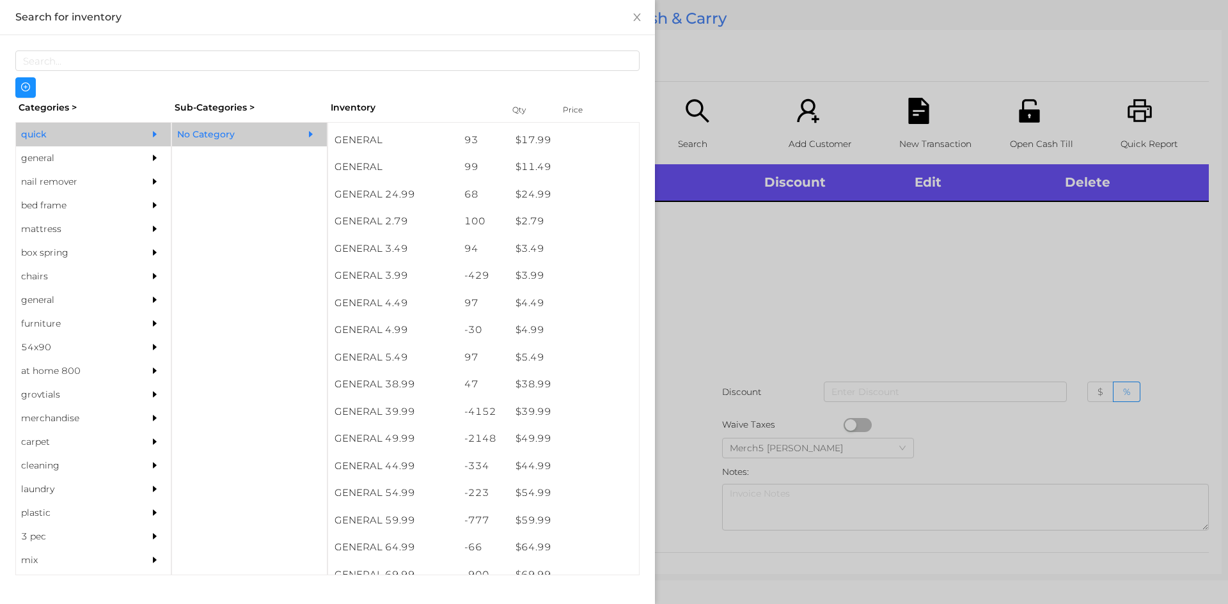
scroll to position [463, 0]
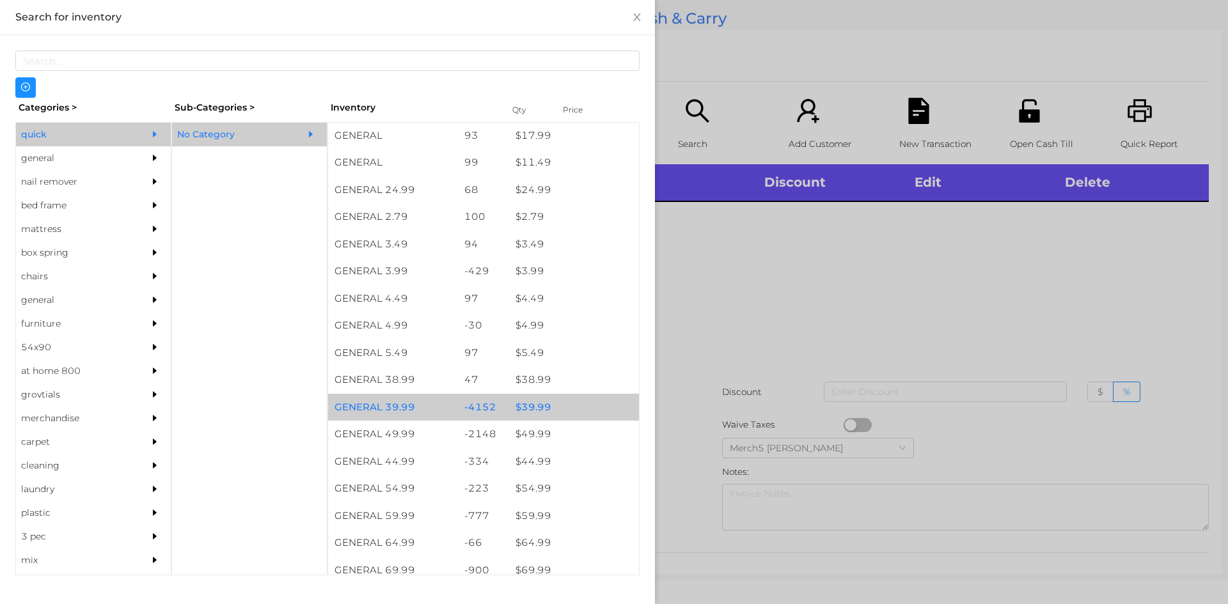
click at [564, 411] on div "$ 39.99" at bounding box center [574, 407] width 130 height 27
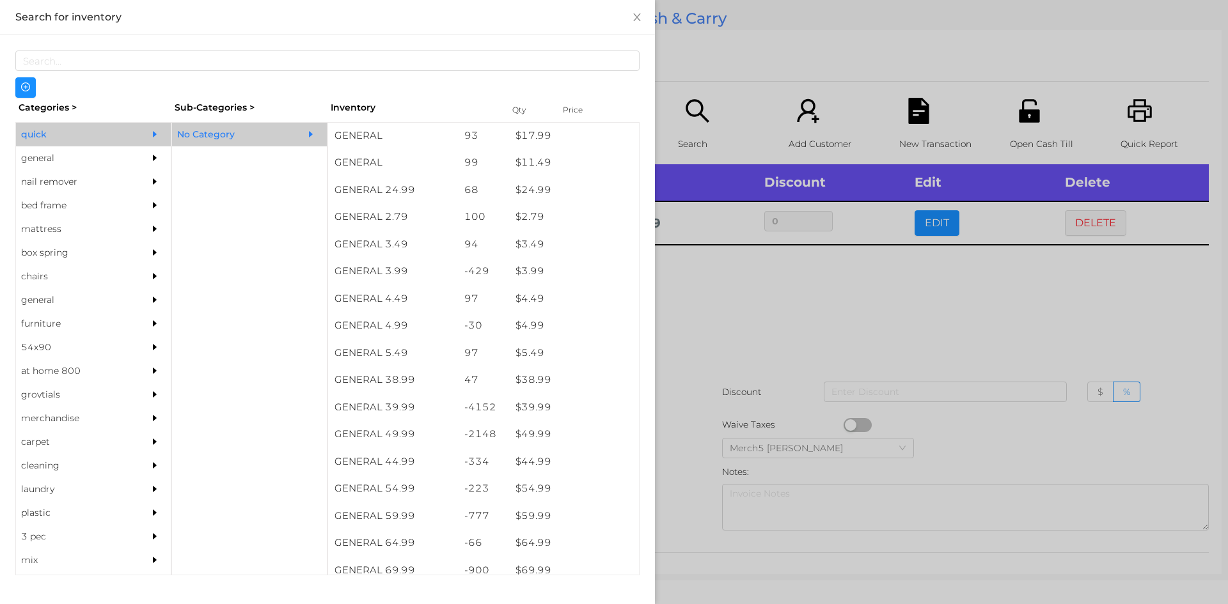
click at [821, 318] on div at bounding box center [614, 302] width 1228 height 604
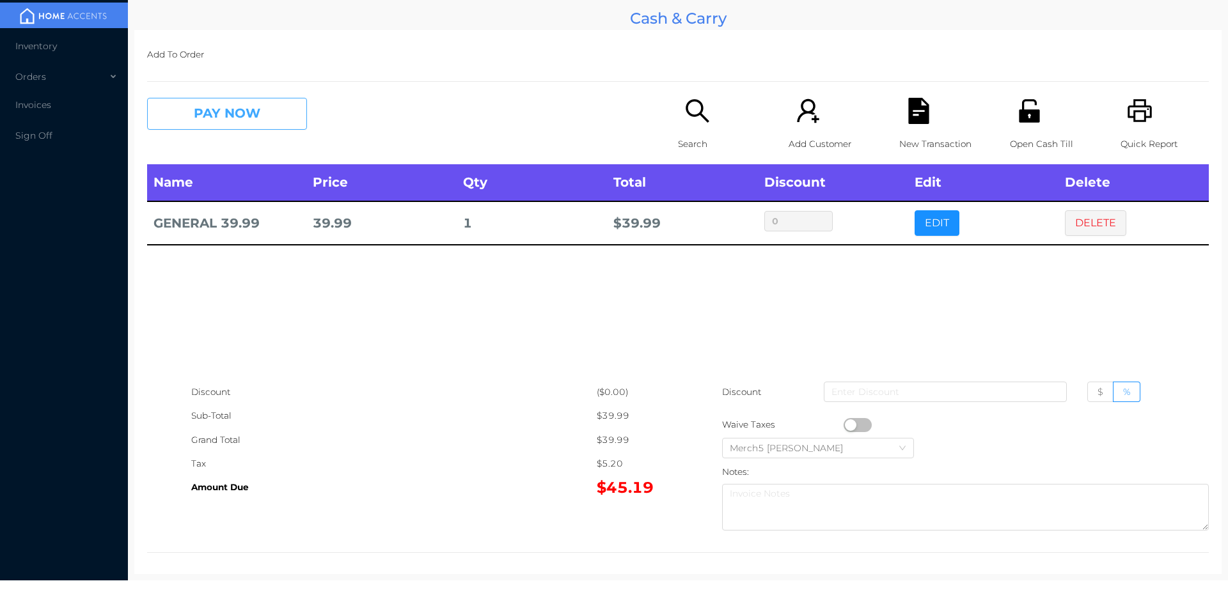
click at [281, 107] on button "PAY NOW" at bounding box center [227, 114] width 160 height 32
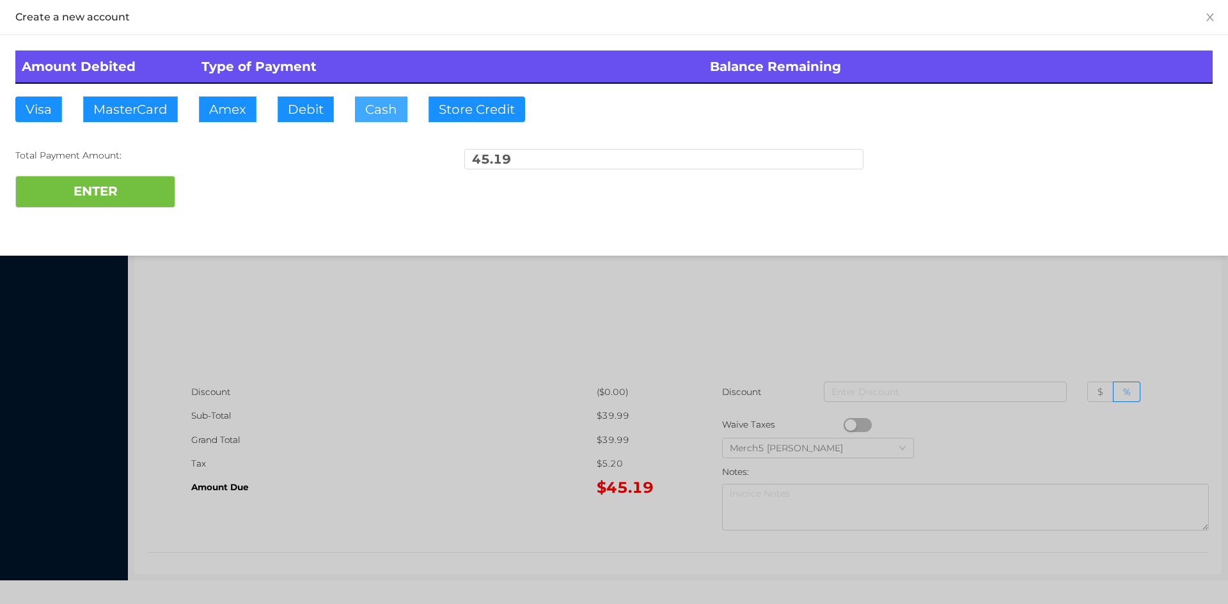
click at [386, 115] on button "Cash" at bounding box center [381, 110] width 52 height 26
type input "50"
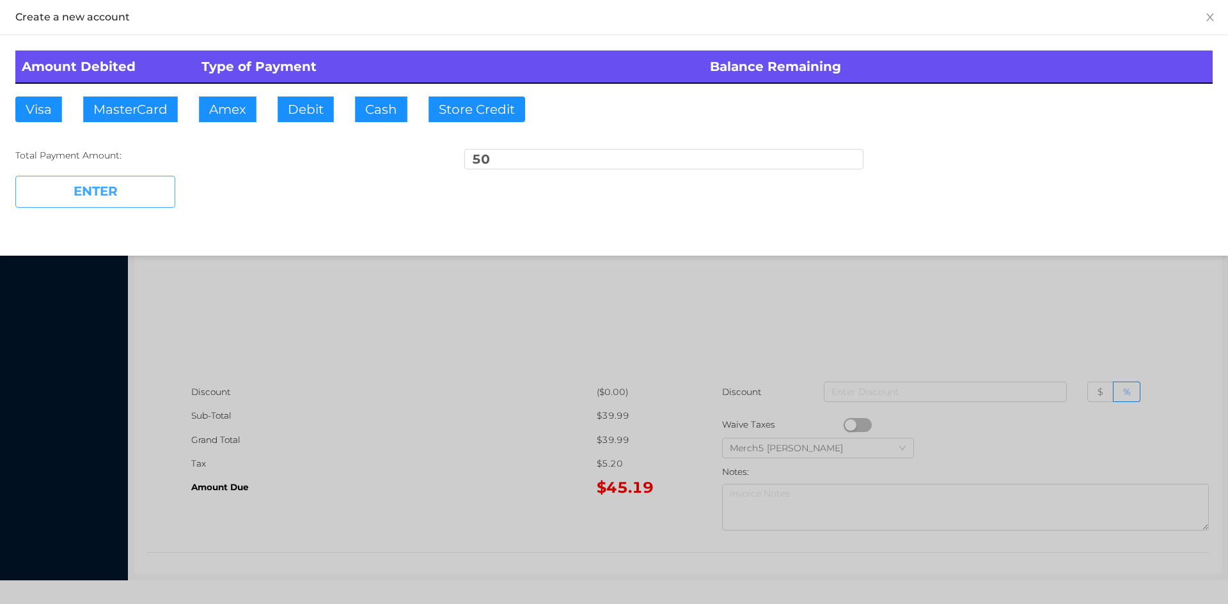
click at [141, 186] on button "ENTER" at bounding box center [95, 192] width 160 height 32
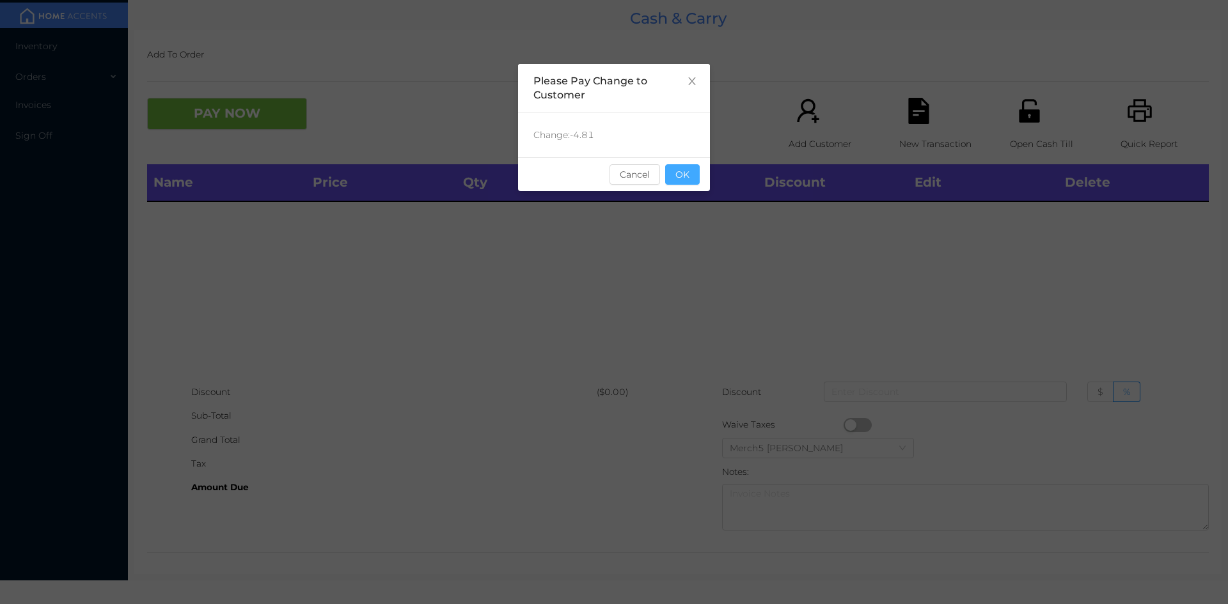
click at [697, 178] on button "OK" at bounding box center [682, 174] width 35 height 20
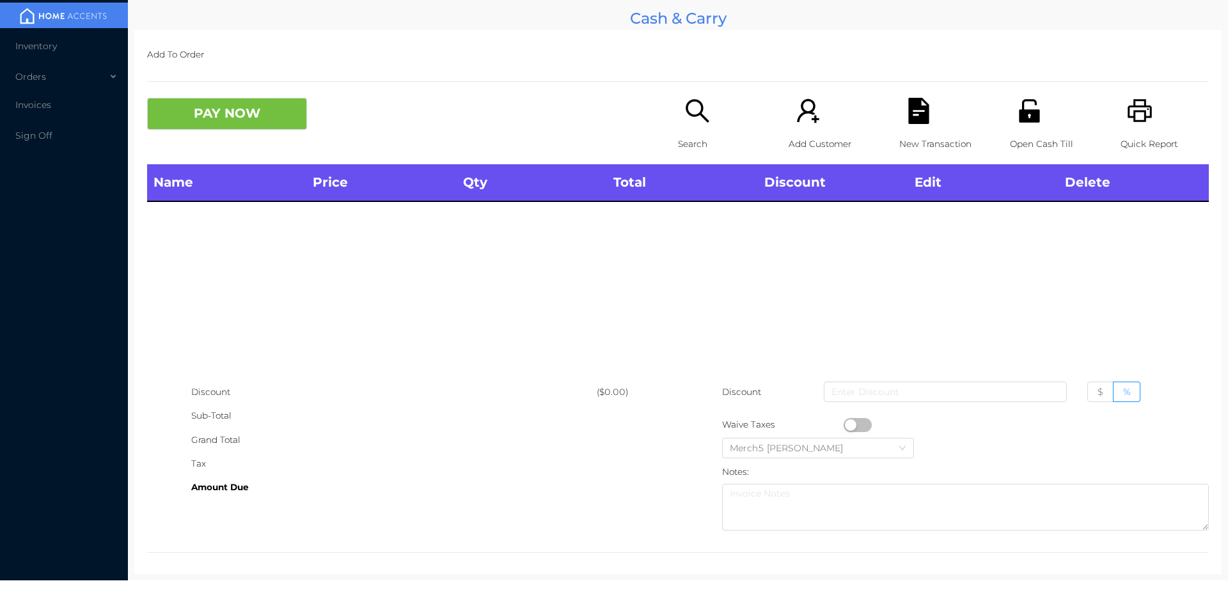
click at [1136, 114] on icon "icon: printer" at bounding box center [1139, 110] width 24 height 23
click at [1127, 109] on icon "icon: printer" at bounding box center [1140, 111] width 26 height 26
click at [714, 125] on div "Search" at bounding box center [722, 131] width 88 height 67
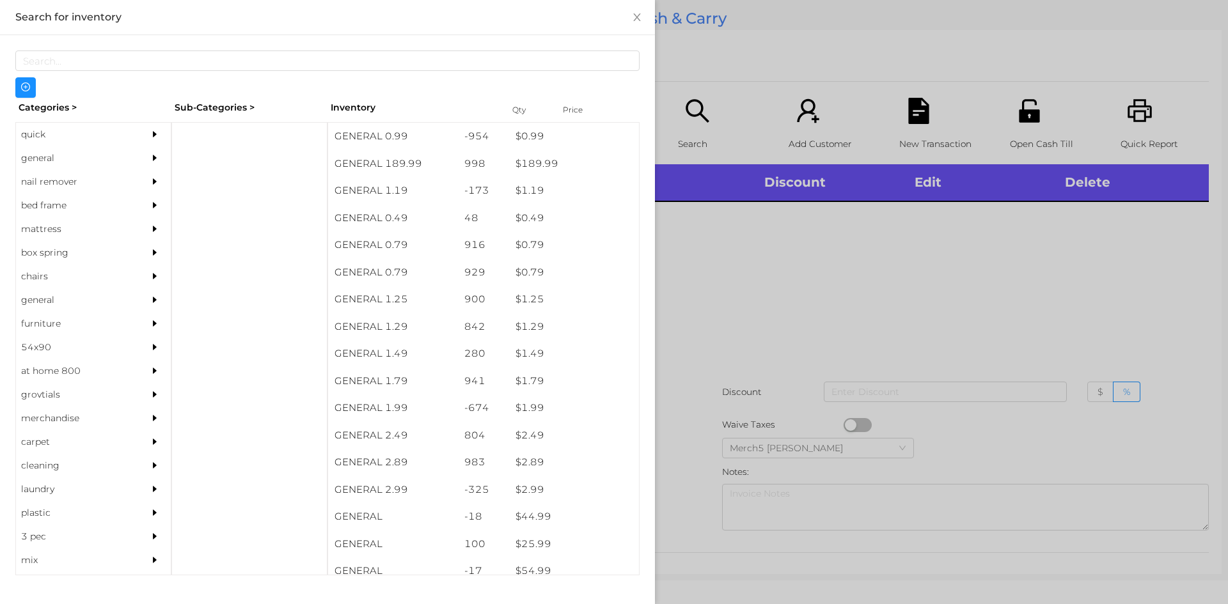
drag, startPoint x: 895, startPoint y: 289, endPoint x: 939, endPoint y: 315, distance: 51.0
click at [926, 302] on div at bounding box center [614, 302] width 1228 height 604
